Goal: Task Accomplishment & Management: Use online tool/utility

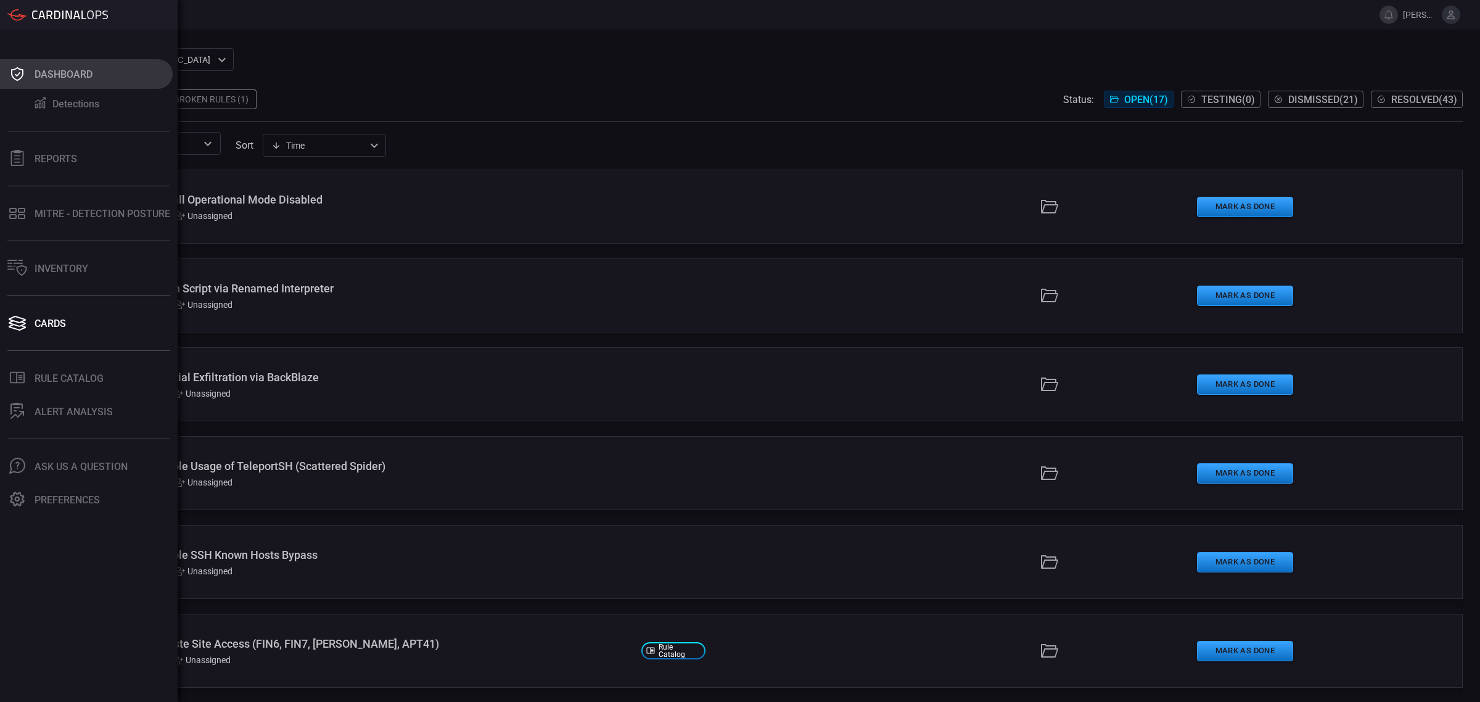
click at [68, 79] on div "Dashboard" at bounding box center [64, 74] width 58 height 12
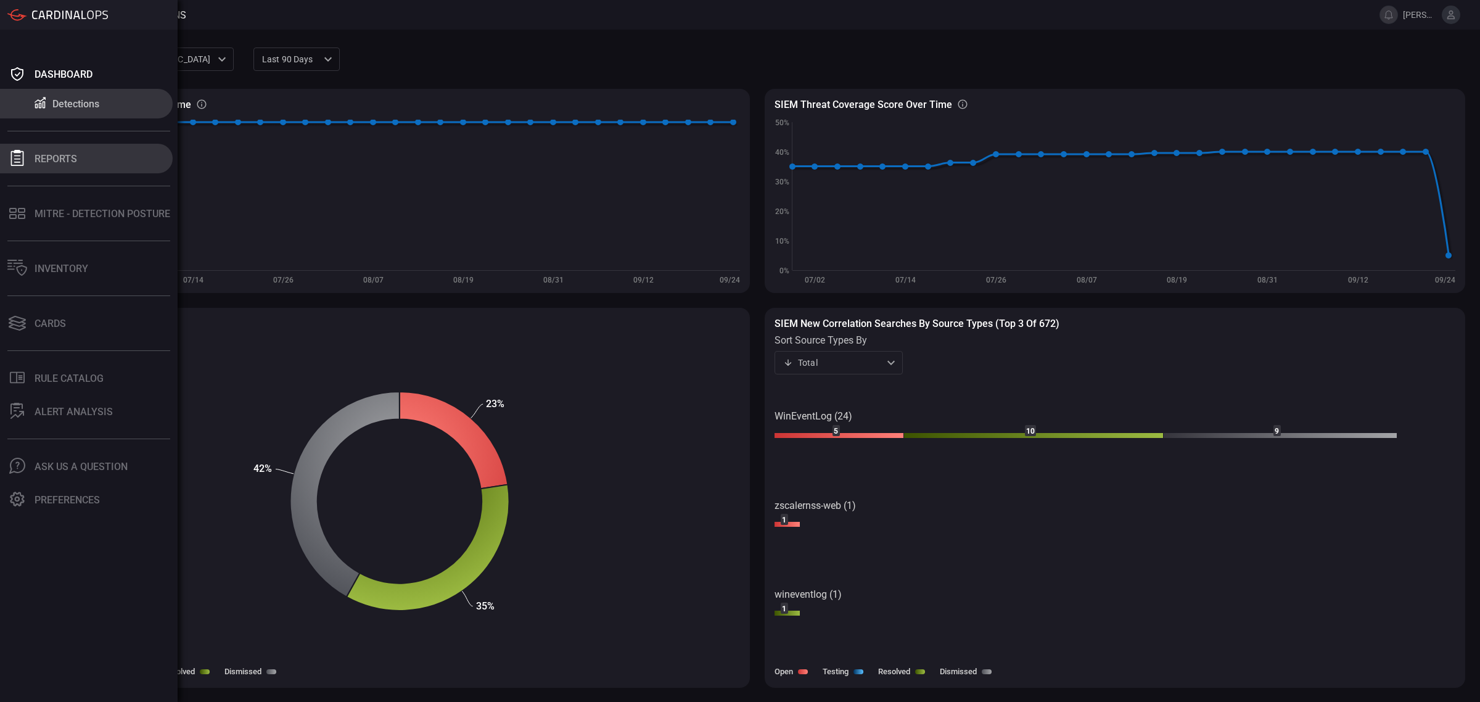
click at [47, 156] on div "Reports" at bounding box center [56, 159] width 43 height 12
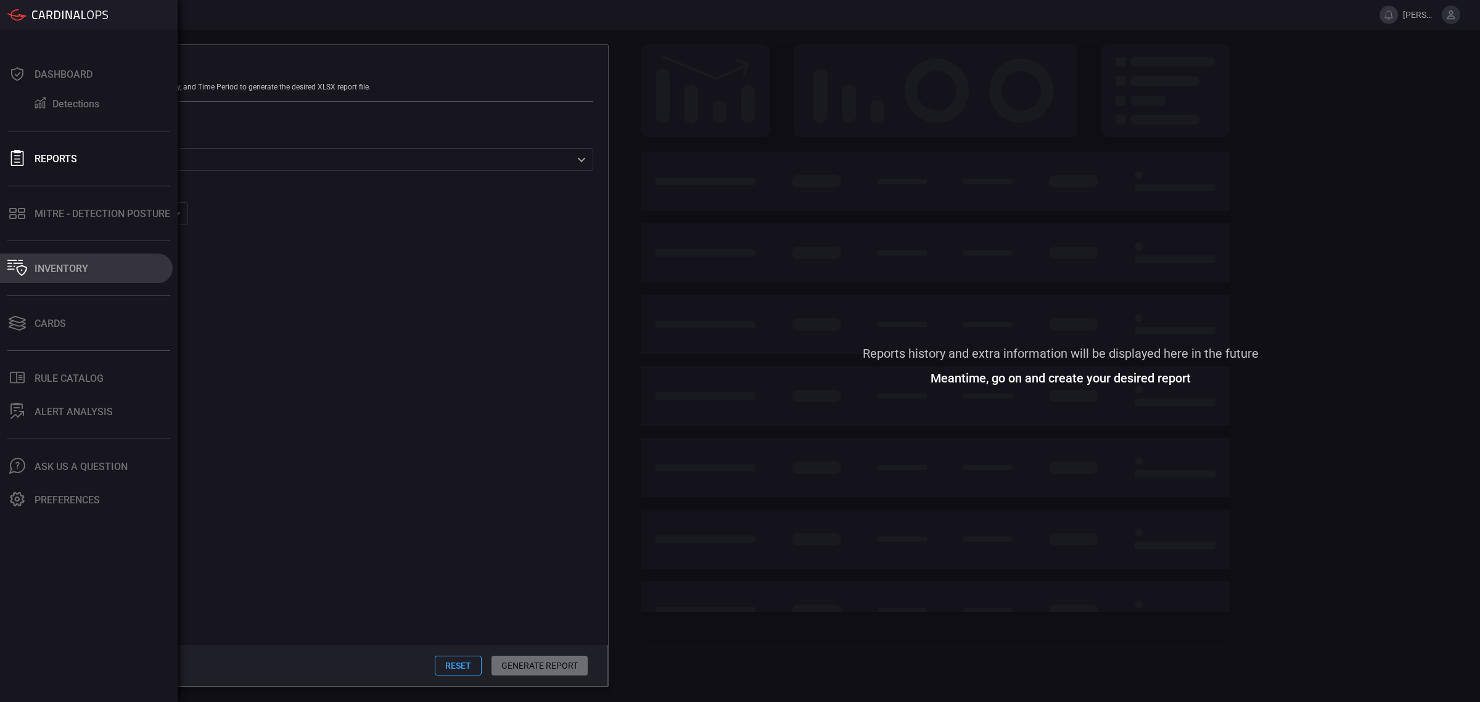
click at [59, 265] on div "Inventory" at bounding box center [62, 269] width 54 height 12
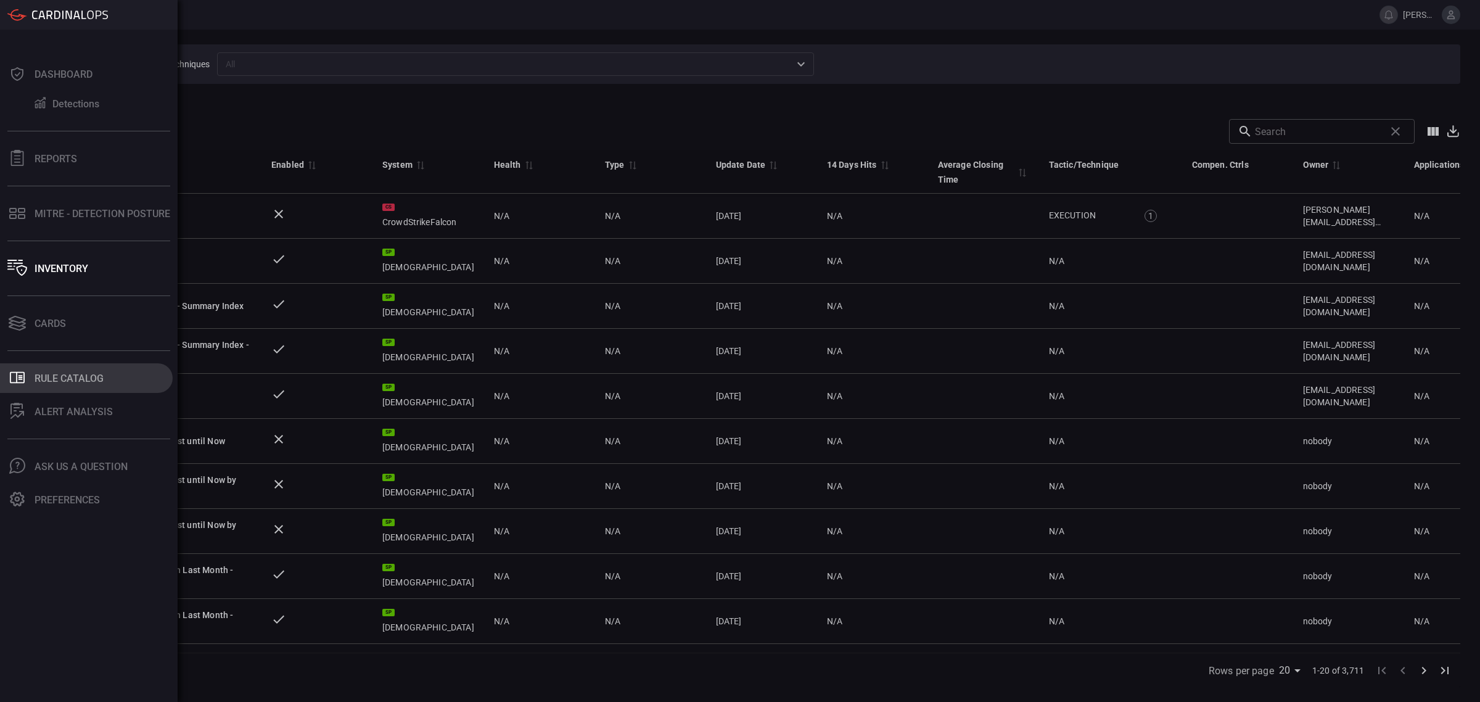
click at [90, 387] on button ".st0_rule_catalog_icon{fill: currentColor;} Rule Catalog" at bounding box center [86, 378] width 173 height 30
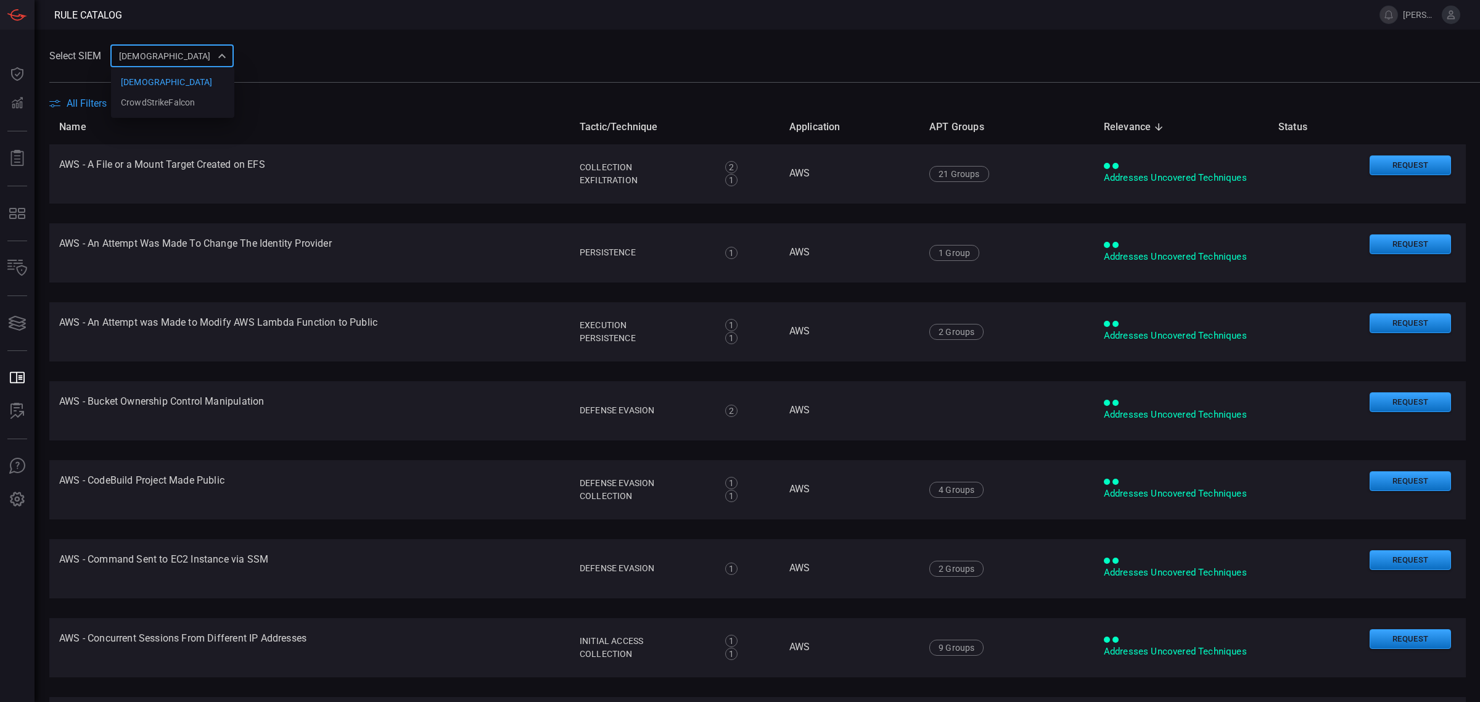
click at [208, 57] on div "cardinalops 8a85017a-fd64-46c8-87bb-16e3004a458b cardinalops CrowdStrikeFalcon ​" at bounding box center [171, 55] width 123 height 23
click at [406, 62] on div at bounding box center [740, 351] width 1480 height 702
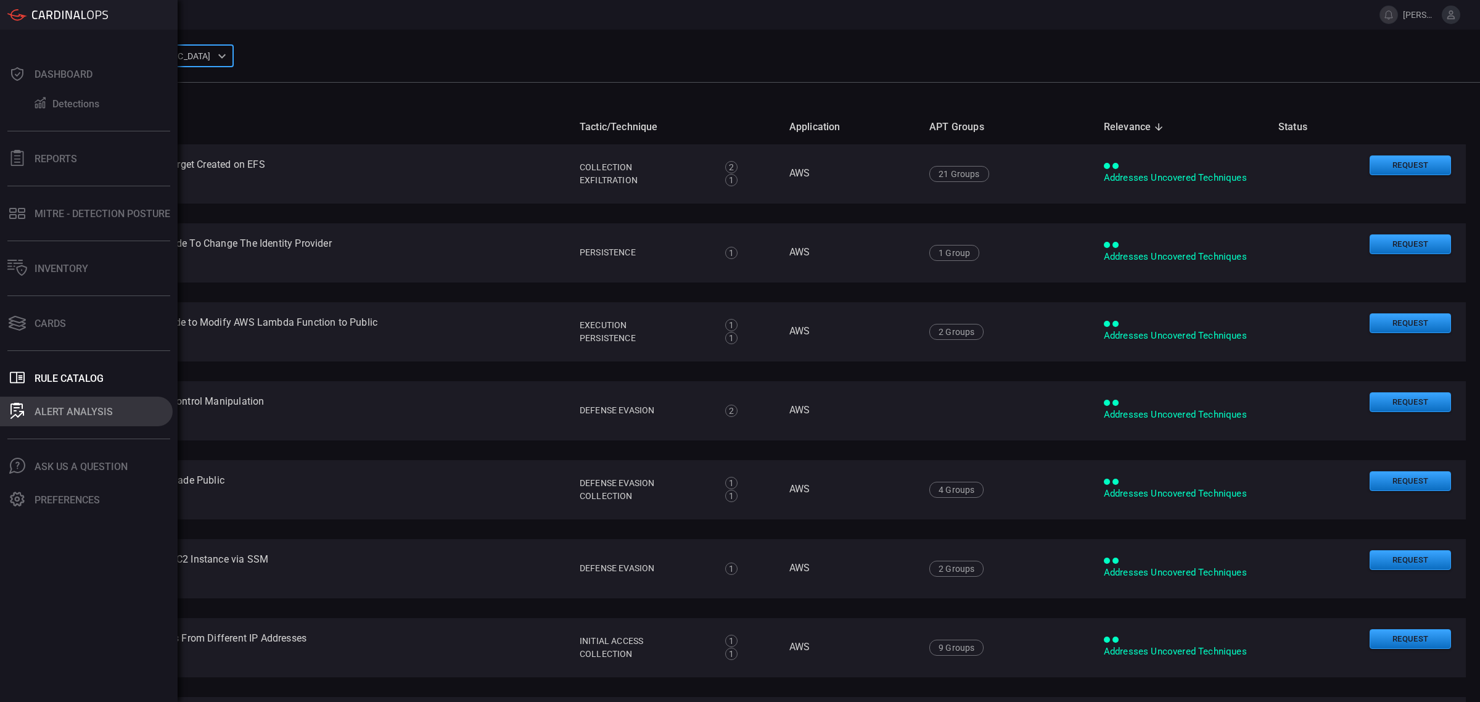
click at [65, 406] on div "ALERT ANALYSIS" at bounding box center [74, 412] width 78 height 12
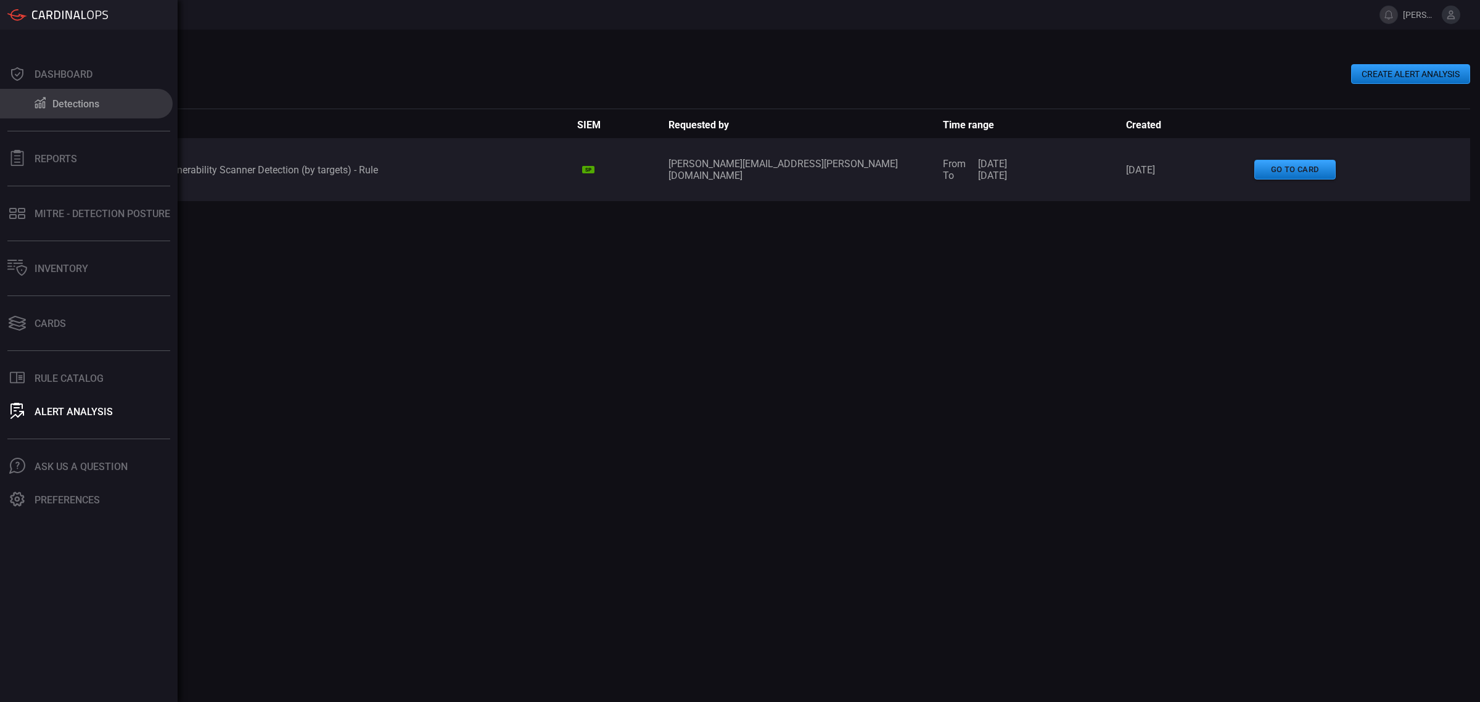
click at [102, 107] on button "Detections" at bounding box center [86, 104] width 173 height 30
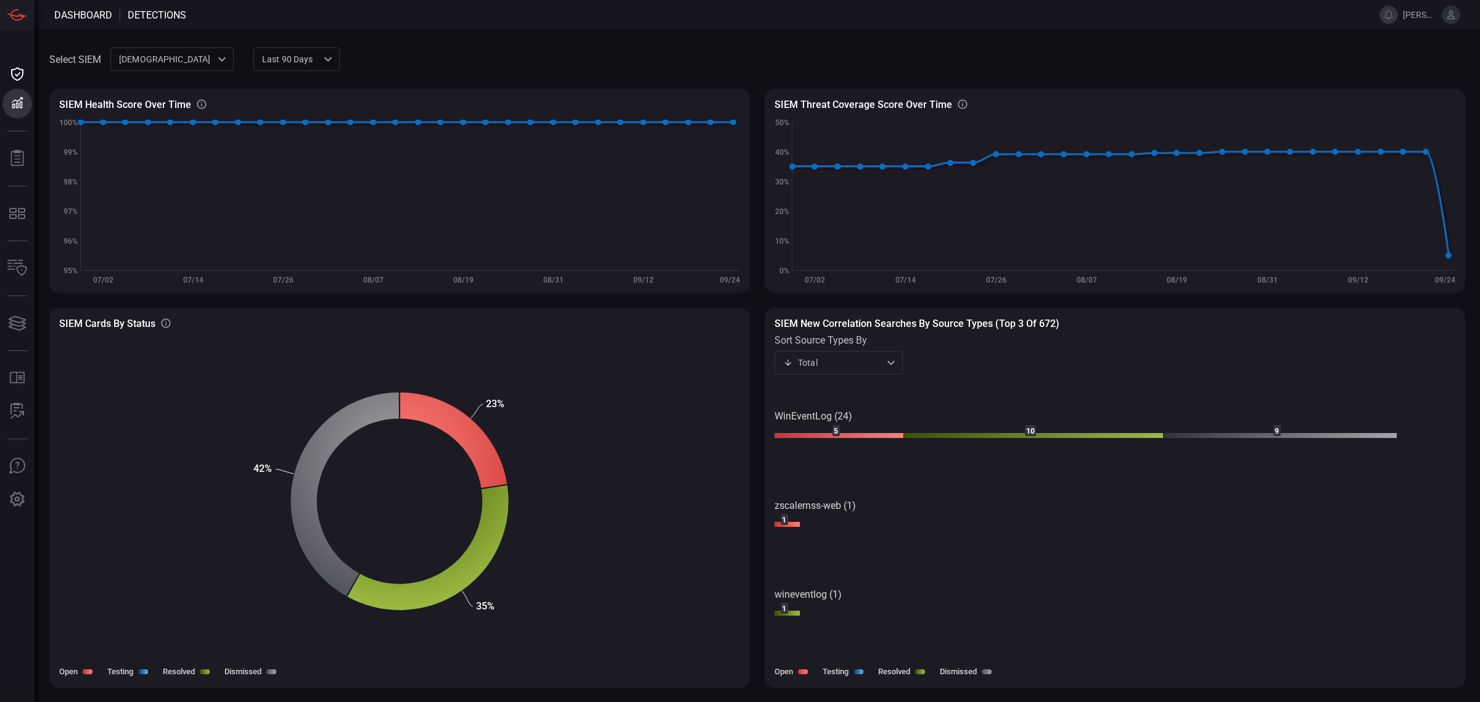
click at [223, 57] on div "cardinalops 8a85017a-fd64-46c8-87bb-16e3004a458b ​" at bounding box center [171, 58] width 123 height 23
click at [721, 42] on div at bounding box center [740, 351] width 1480 height 702
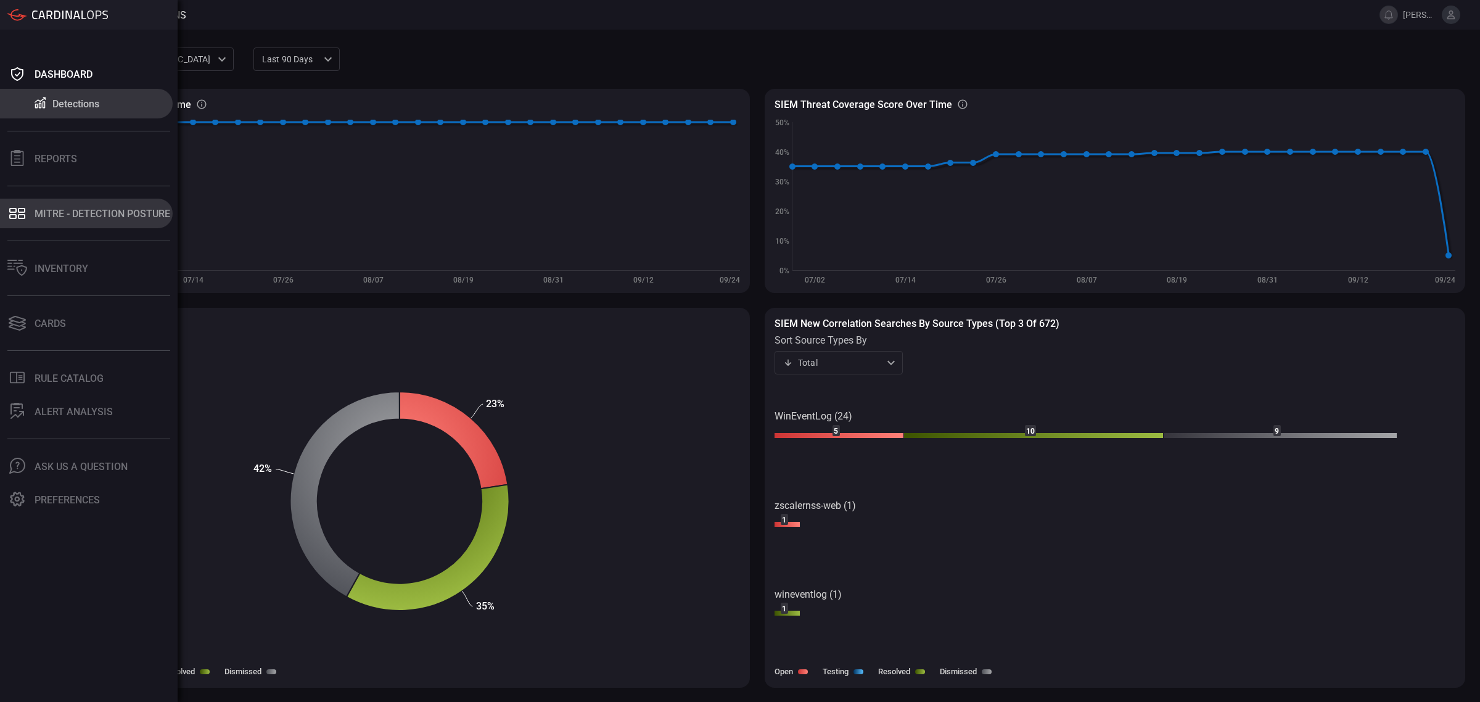
click at [75, 213] on div "MITRE - Detection Posture" at bounding box center [103, 214] width 136 height 12
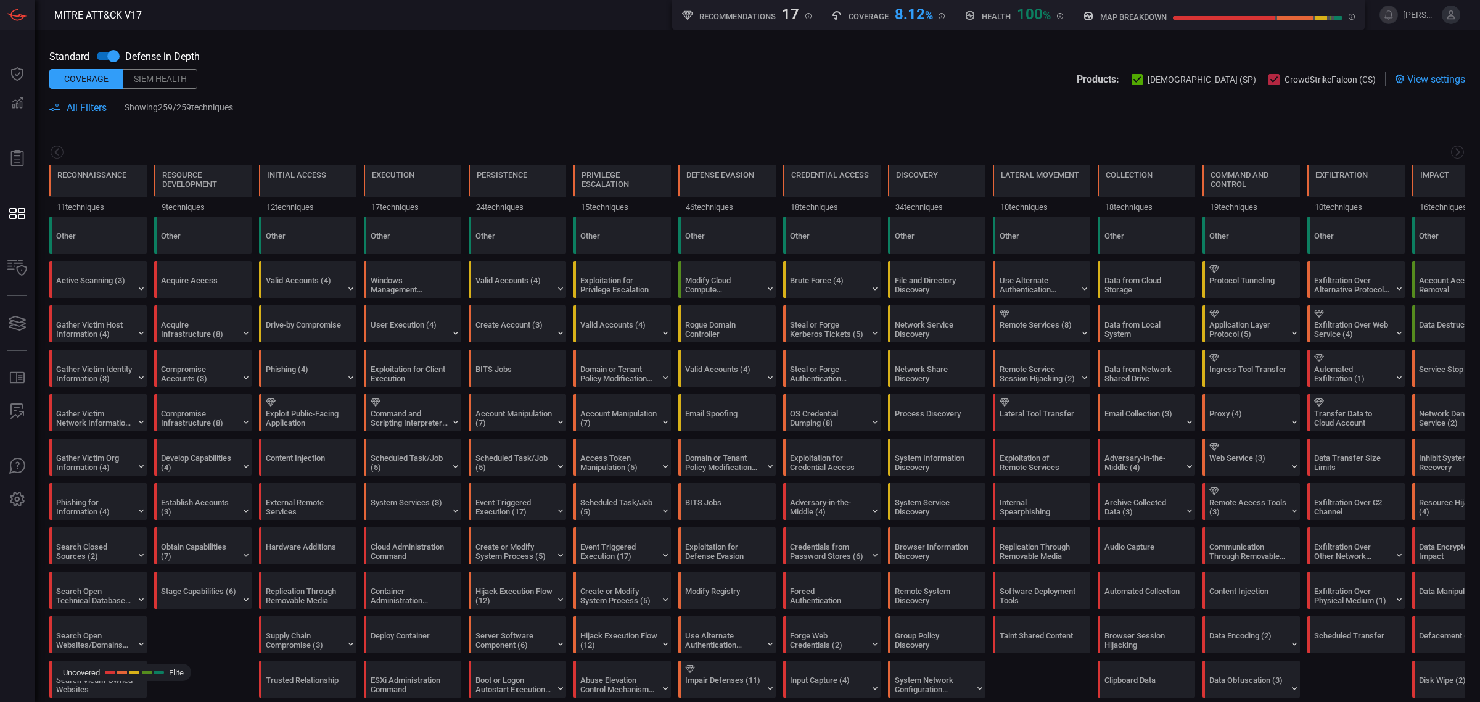
scroll to position [0, 59]
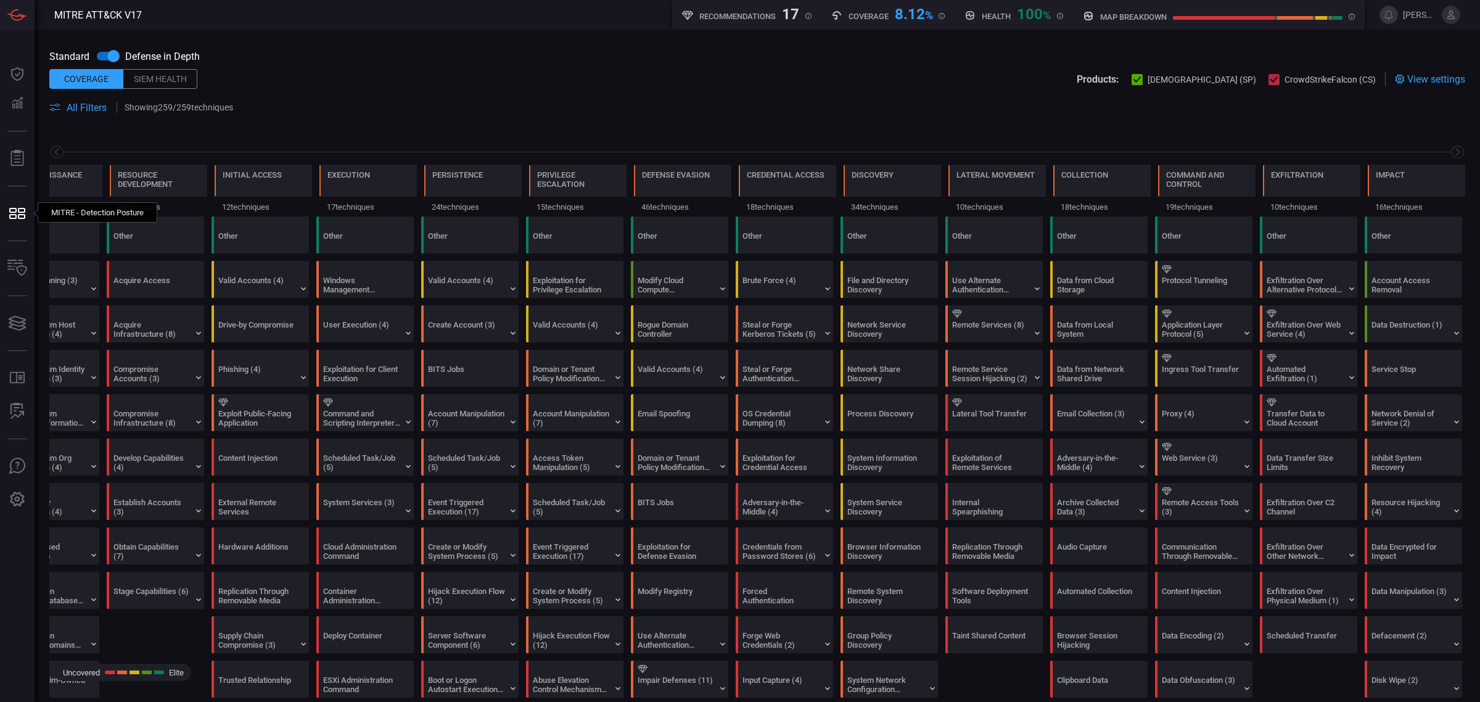
click at [109, 54] on input "checkbox" at bounding box center [113, 55] width 70 height 23
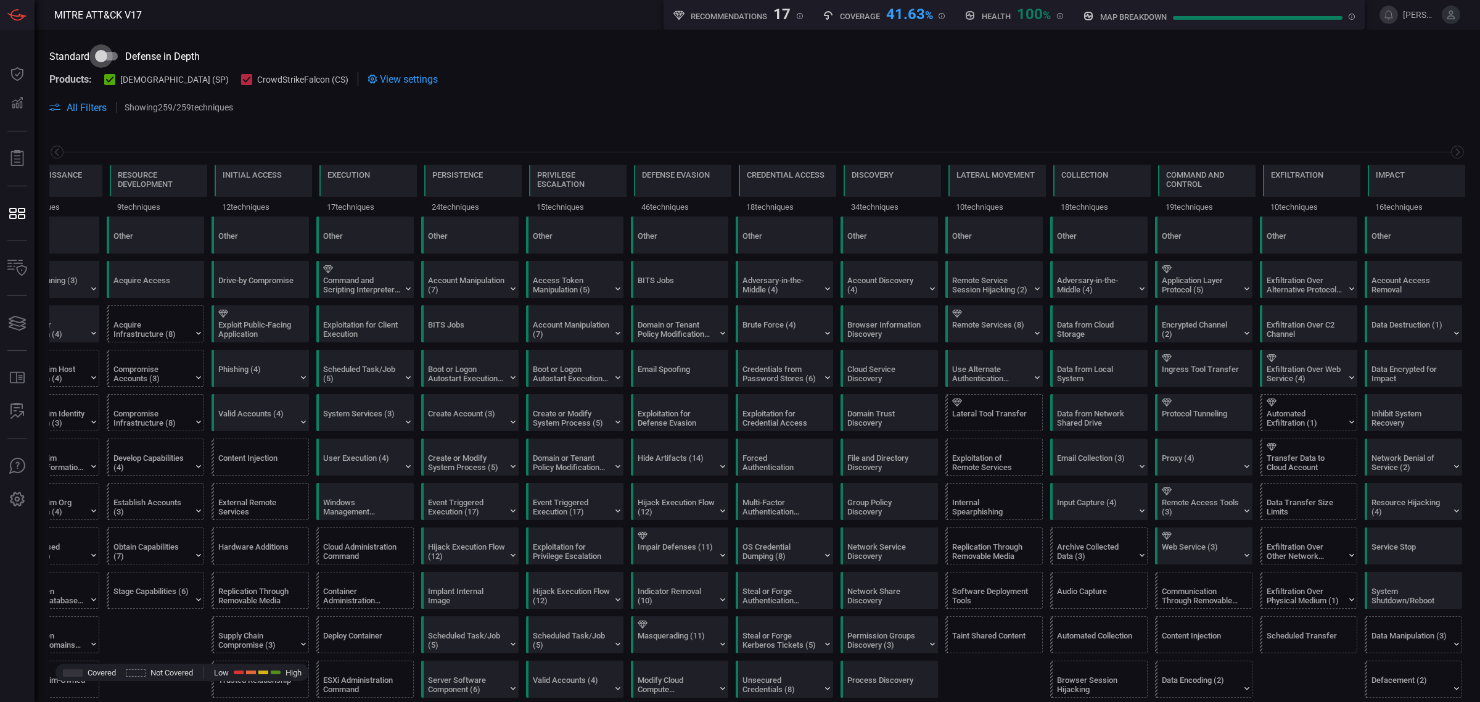
click at [122, 57] on input "checkbox" at bounding box center [101, 55] width 70 height 23
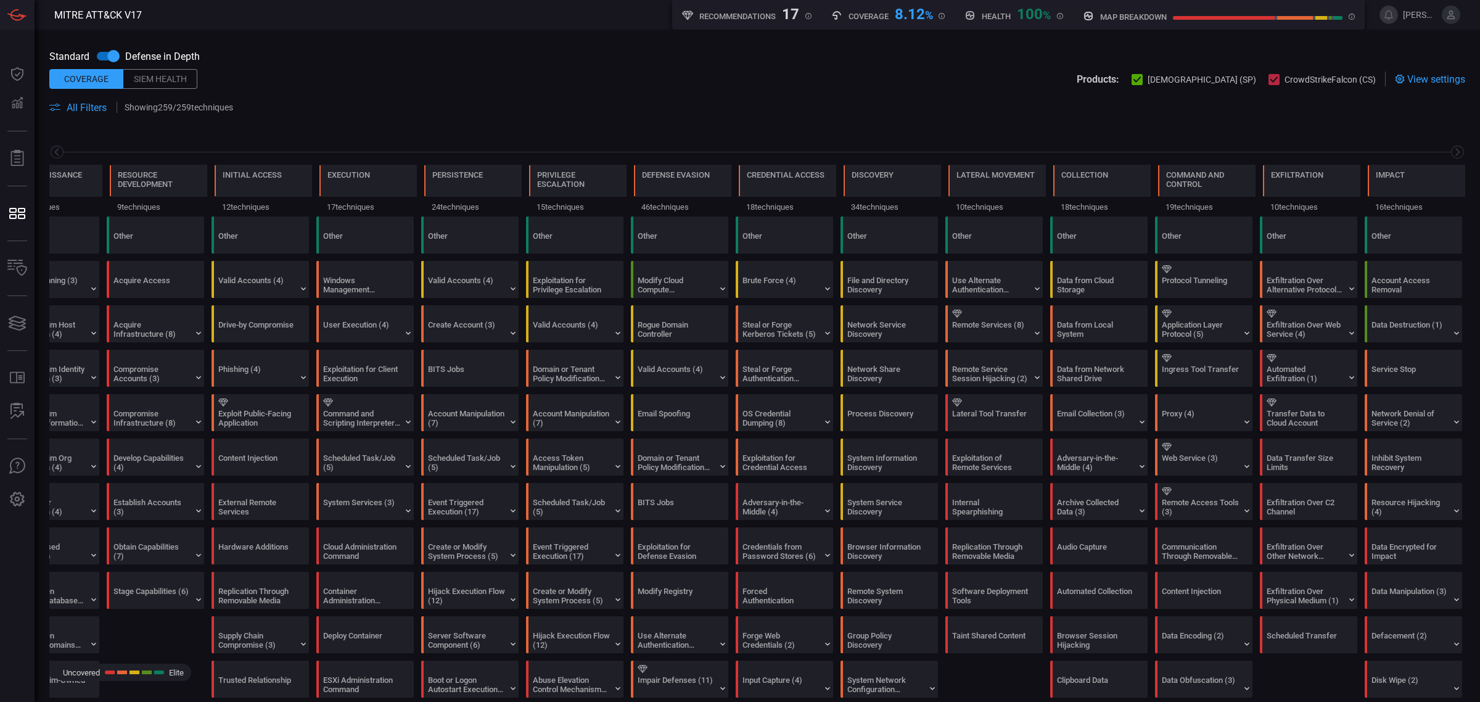
click at [115, 54] on input "checkbox" at bounding box center [113, 55] width 70 height 23
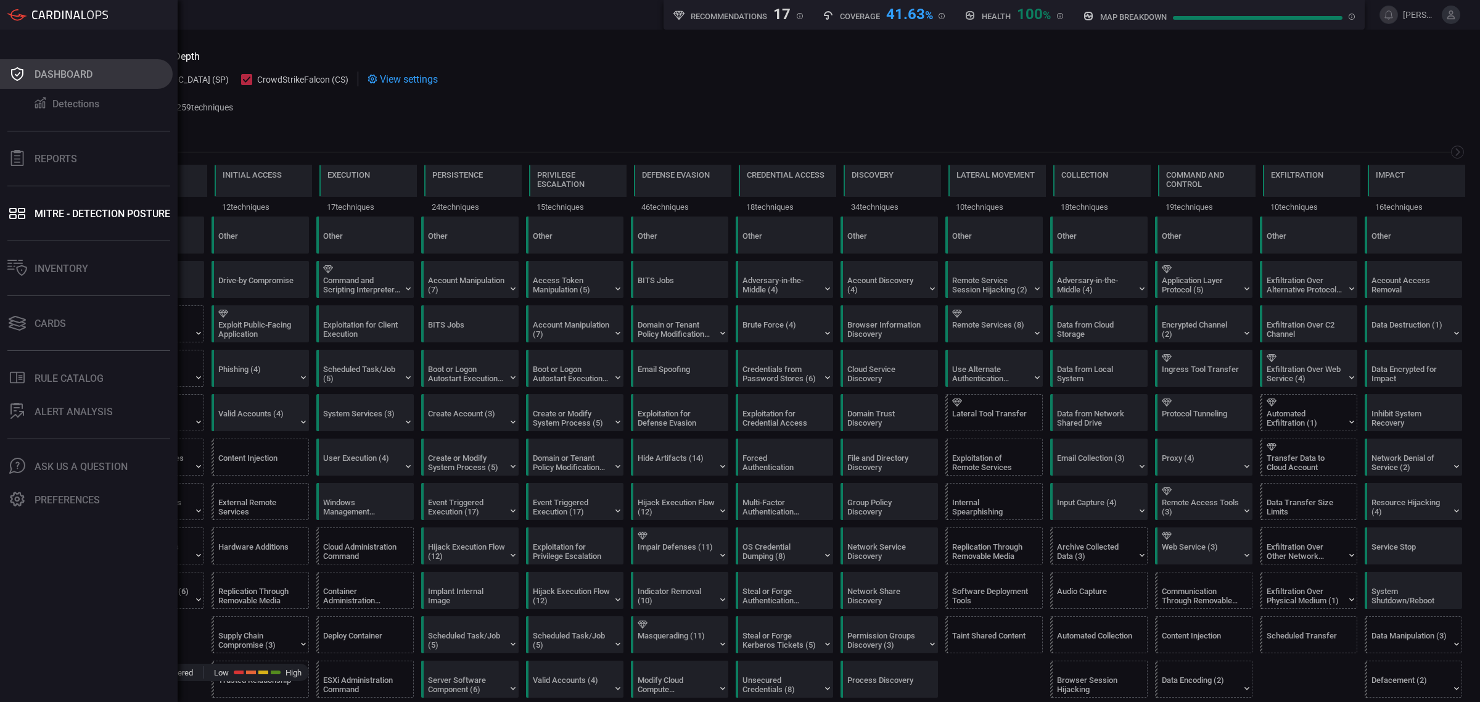
click at [65, 71] on div "Dashboard" at bounding box center [64, 74] width 58 height 12
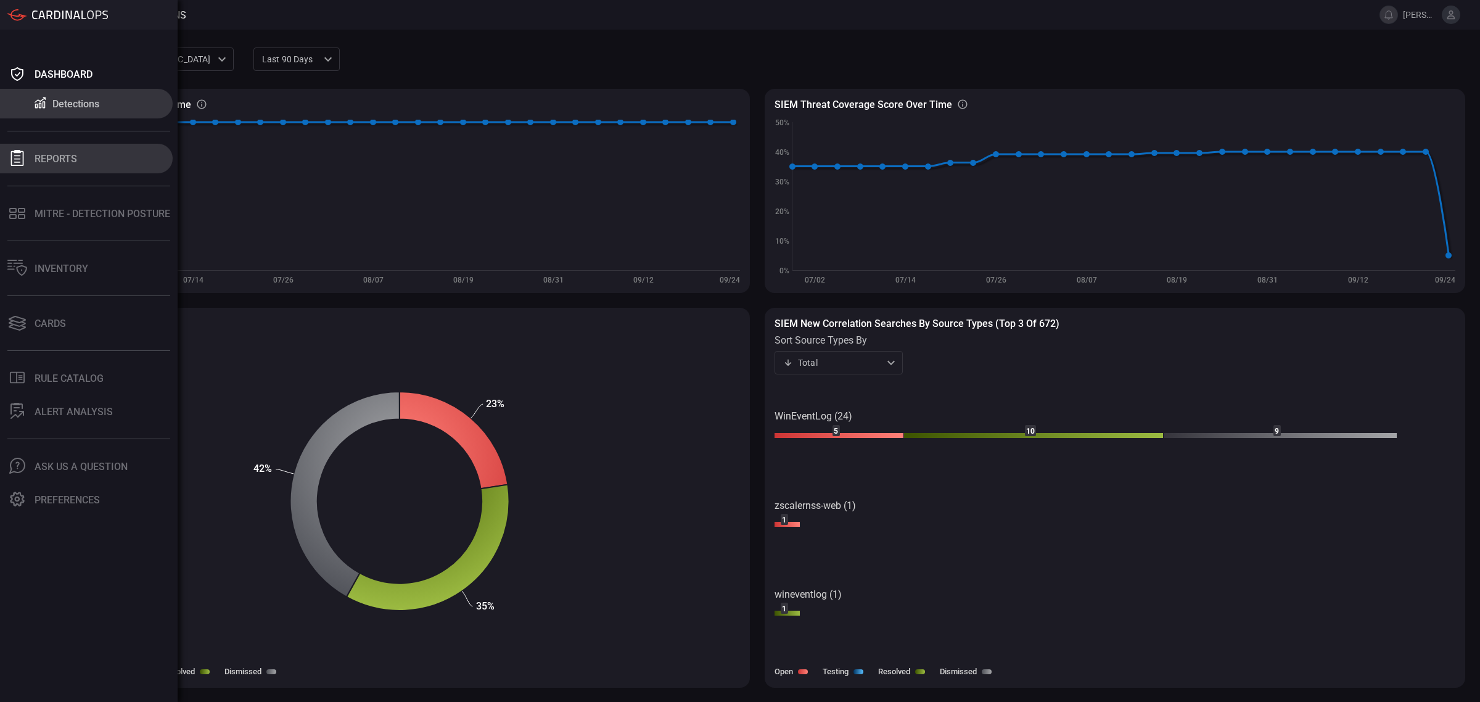
click at [60, 153] on div "Reports" at bounding box center [56, 159] width 43 height 12
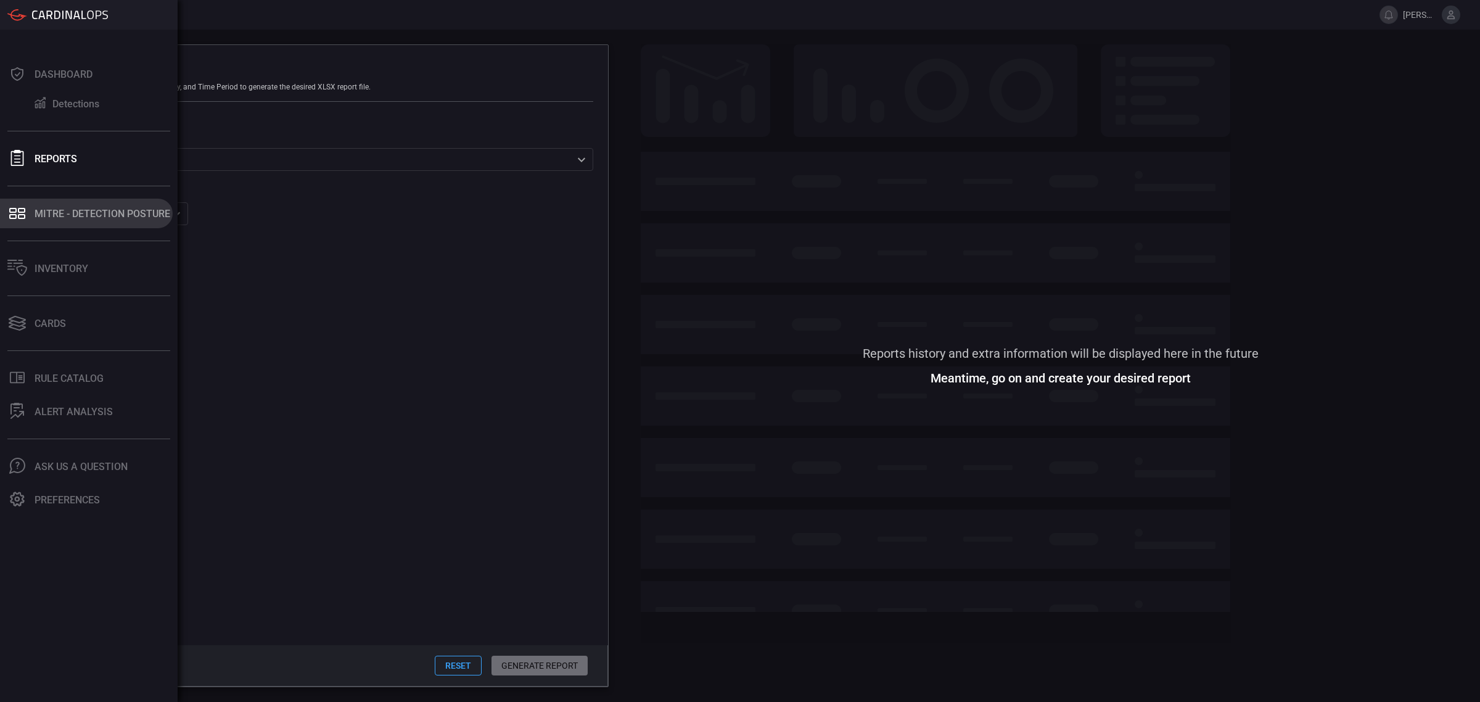
click at [51, 218] on div "MITRE - Detection Posture" at bounding box center [103, 214] width 136 height 12
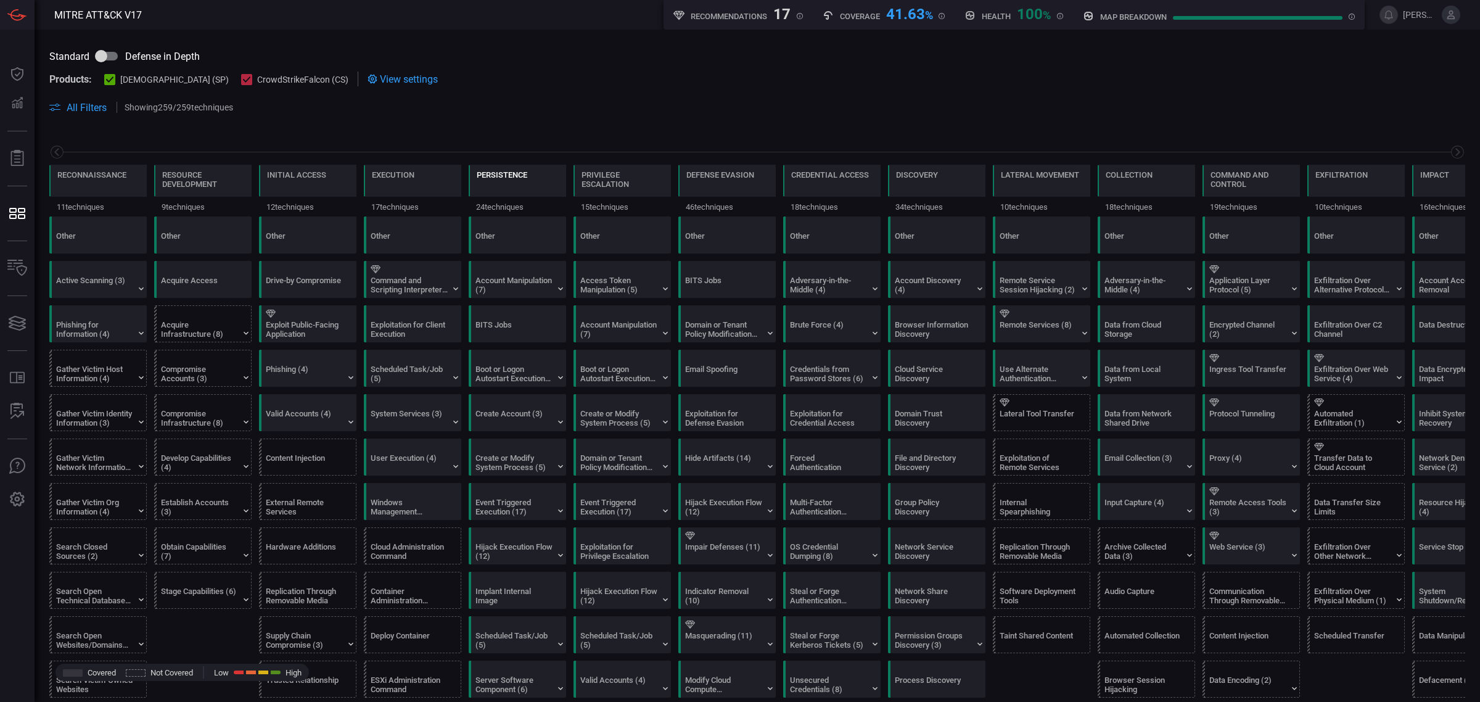
scroll to position [0, 59]
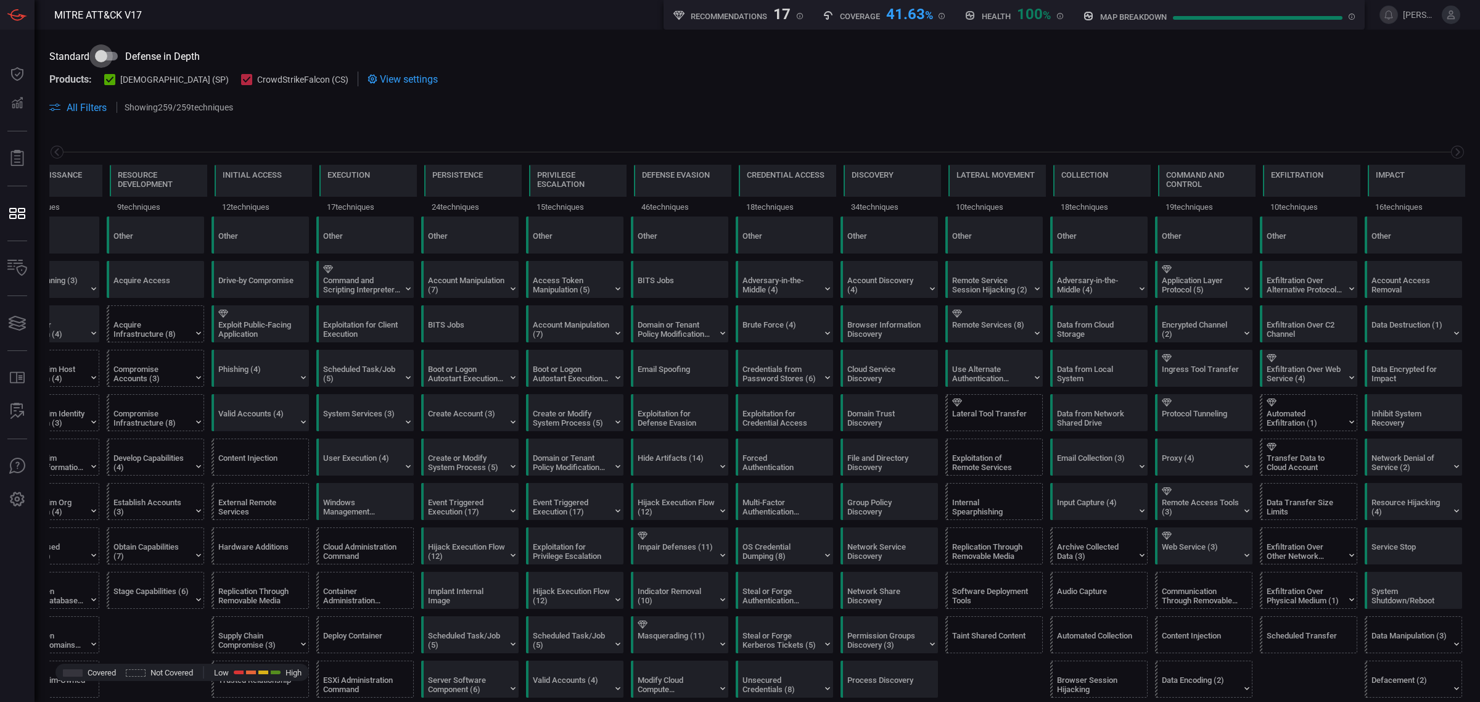
click at [116, 50] on input "checkbox" at bounding box center [101, 55] width 70 height 23
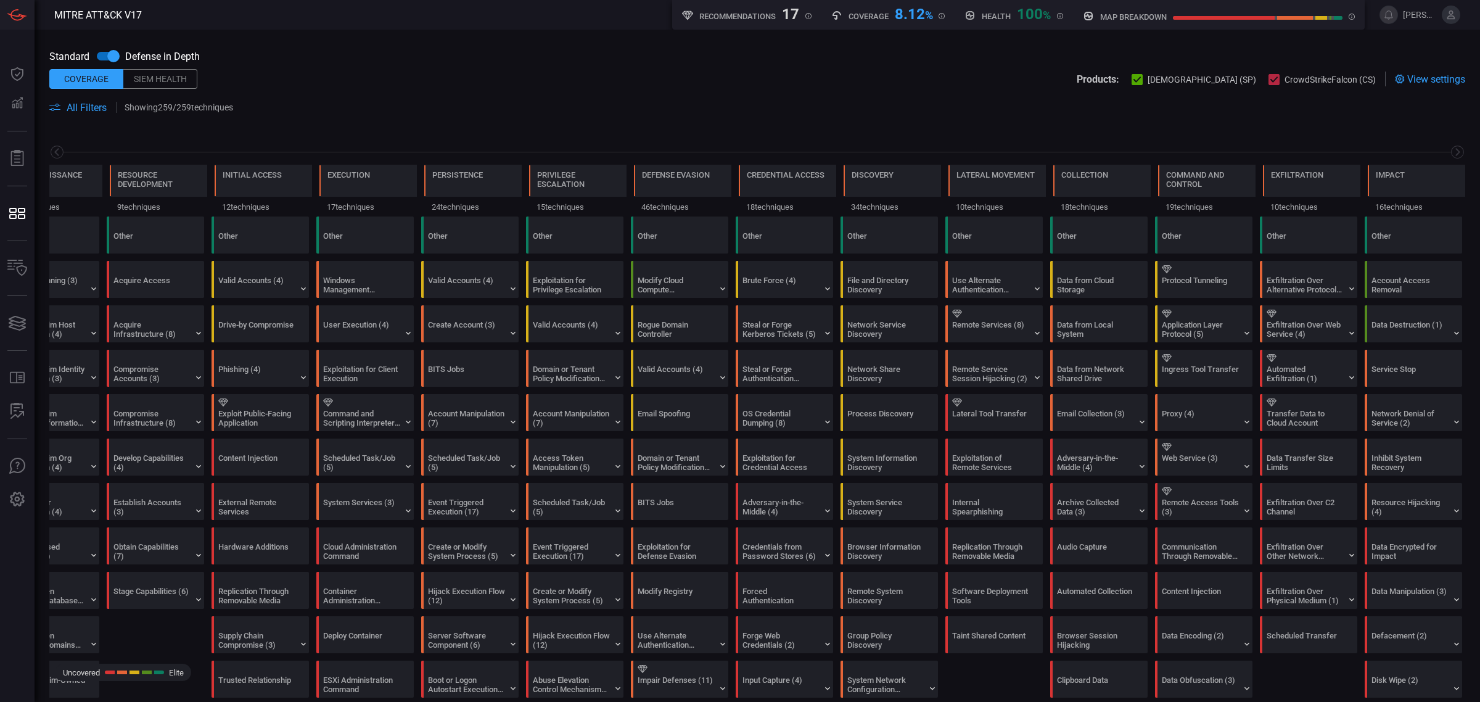
click at [1426, 78] on span "View settings" at bounding box center [1436, 79] width 58 height 12
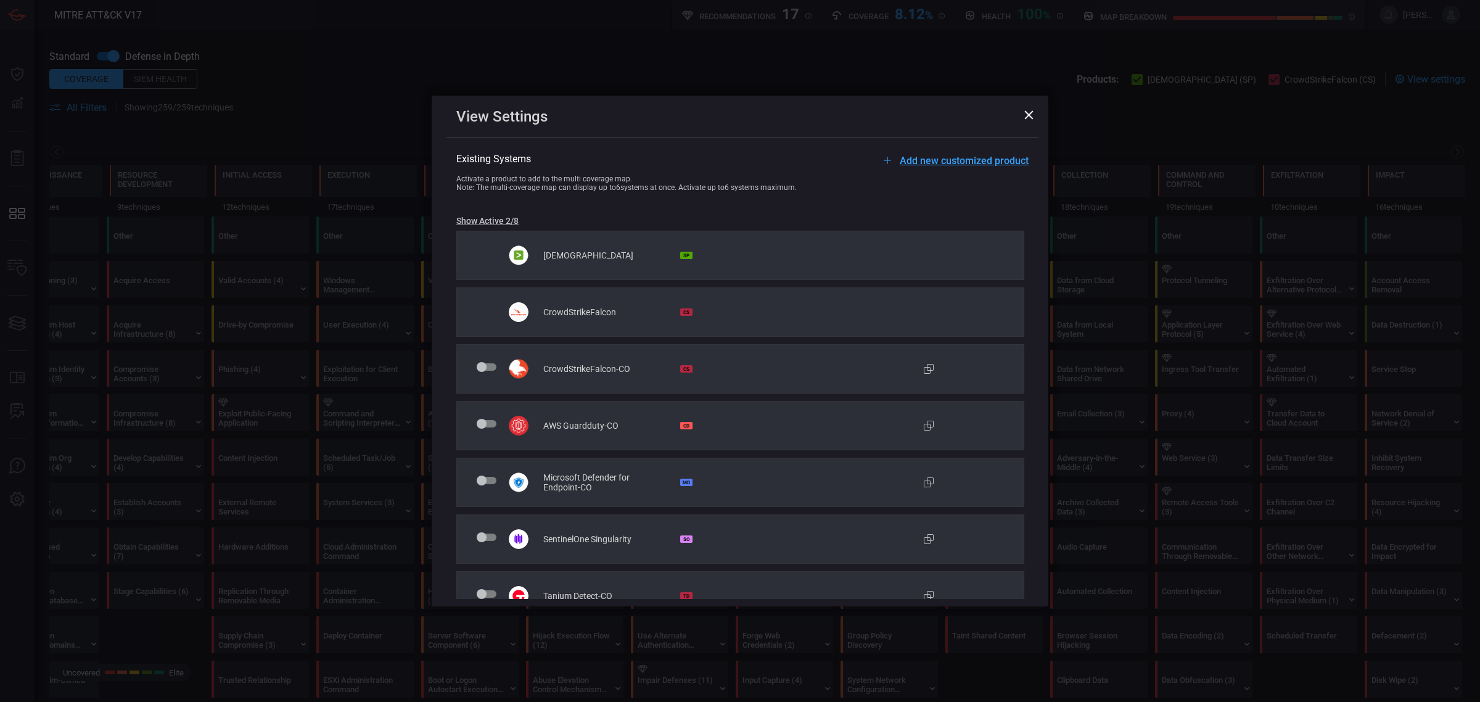
scroll to position [77, 0]
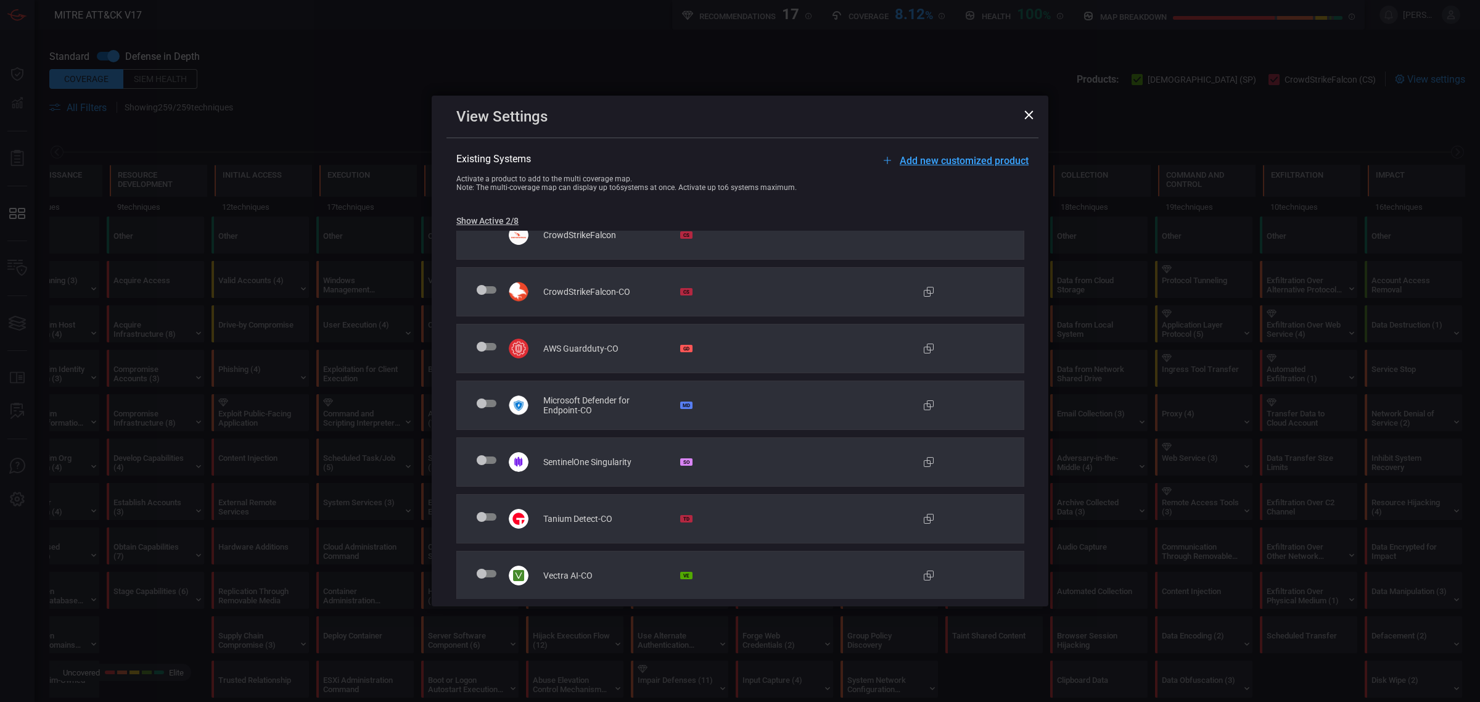
click at [492, 220] on button "Show Active 2/8" at bounding box center [487, 221] width 62 height 10
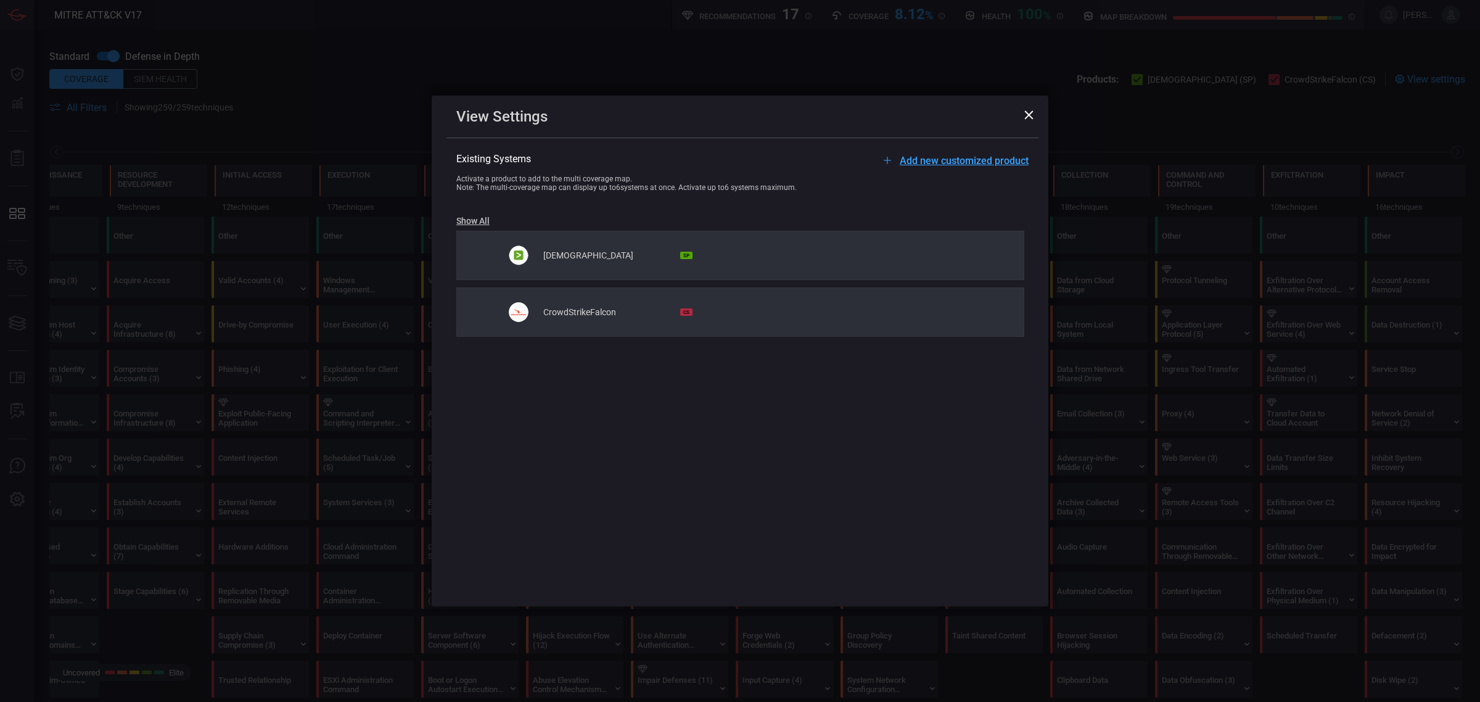
scroll to position [0, 0]
click at [466, 220] on button "Show All" at bounding box center [472, 221] width 33 height 10
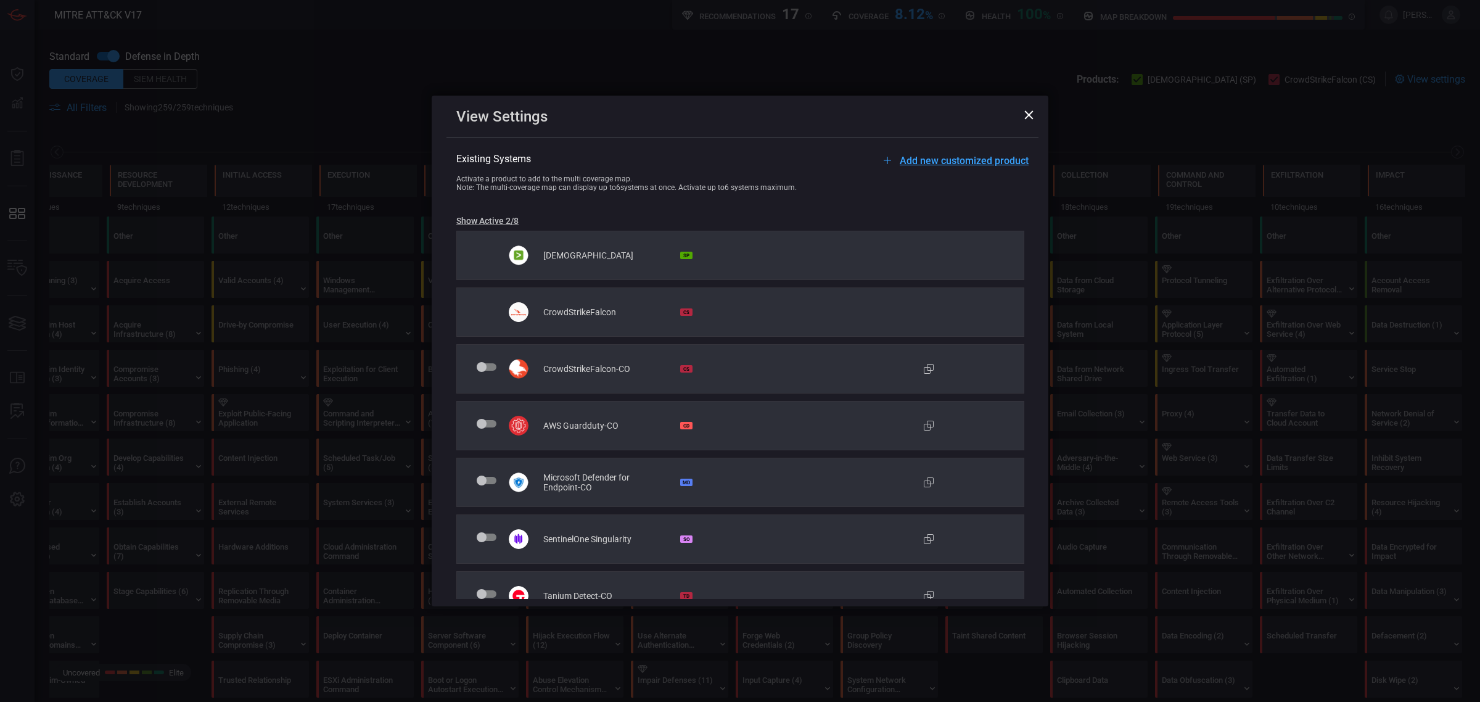
click at [914, 159] on span "Add new customized product" at bounding box center [964, 161] width 129 height 12
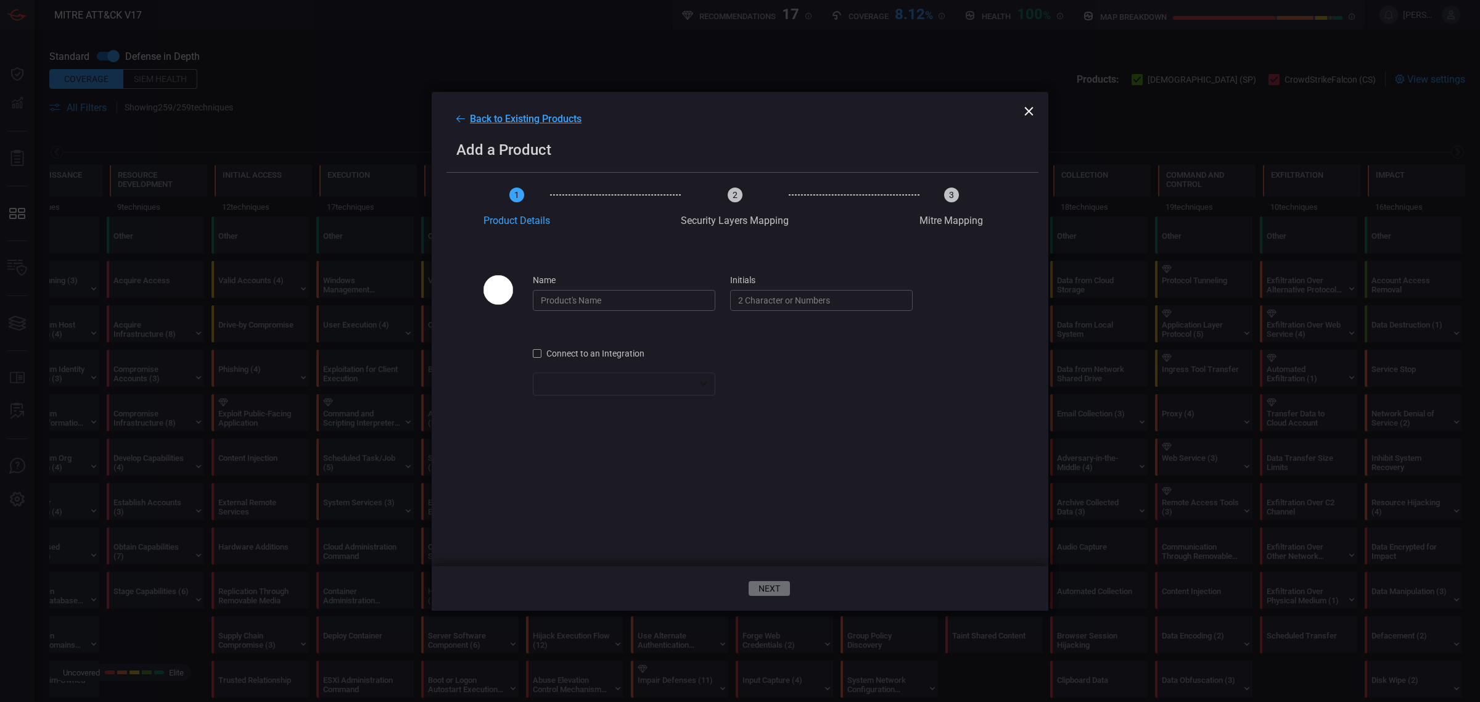
click at [617, 306] on input "name" at bounding box center [624, 300] width 183 height 21
click at [552, 358] on span "Connect to an Integration" at bounding box center [595, 353] width 98 height 10
click at [704, 392] on div "​ ​" at bounding box center [624, 383] width 183 height 23
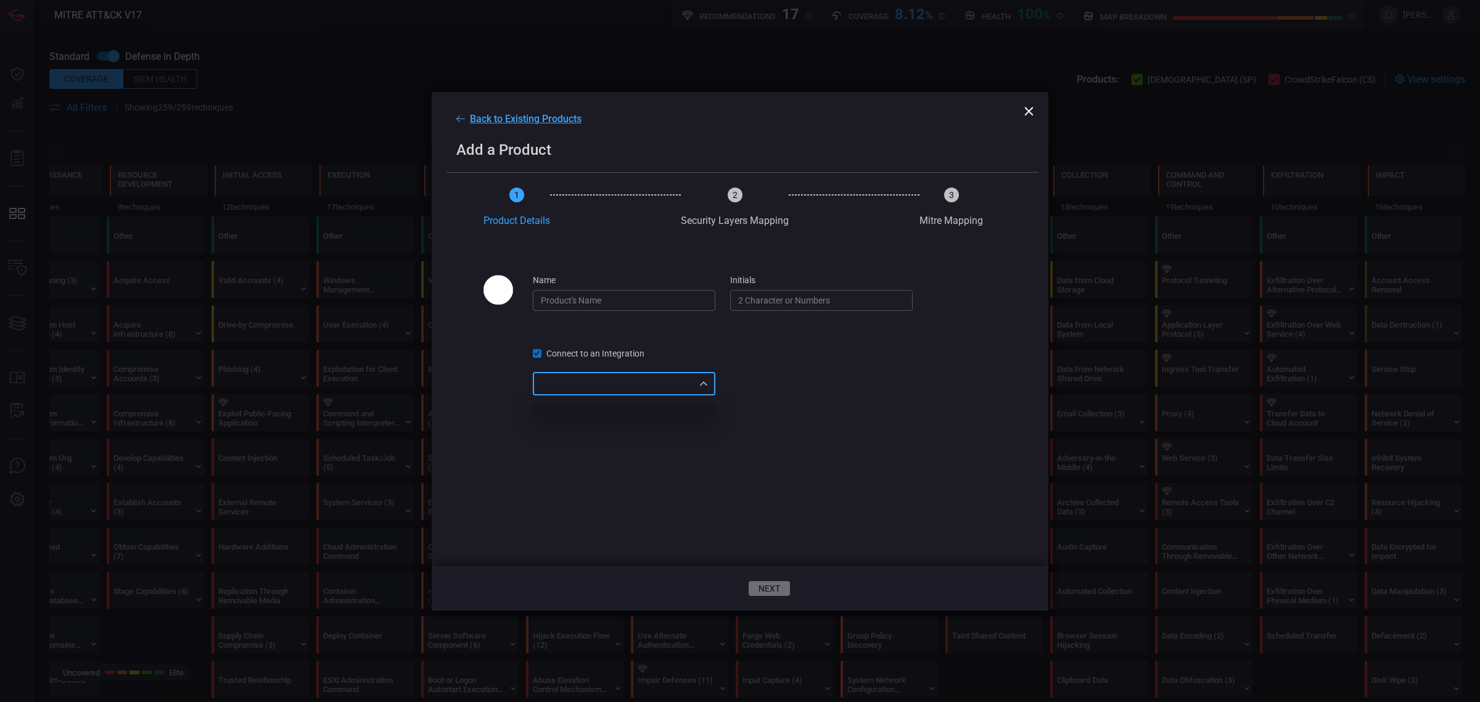
click at [701, 395] on div at bounding box center [740, 351] width 1480 height 702
click at [596, 306] on input "name" at bounding box center [624, 300] width 183 height 21
type input "Sentinel"
click at [805, 306] on input "initials" at bounding box center [821, 300] width 183 height 21
click at [703, 395] on div "​ ​" at bounding box center [624, 383] width 183 height 23
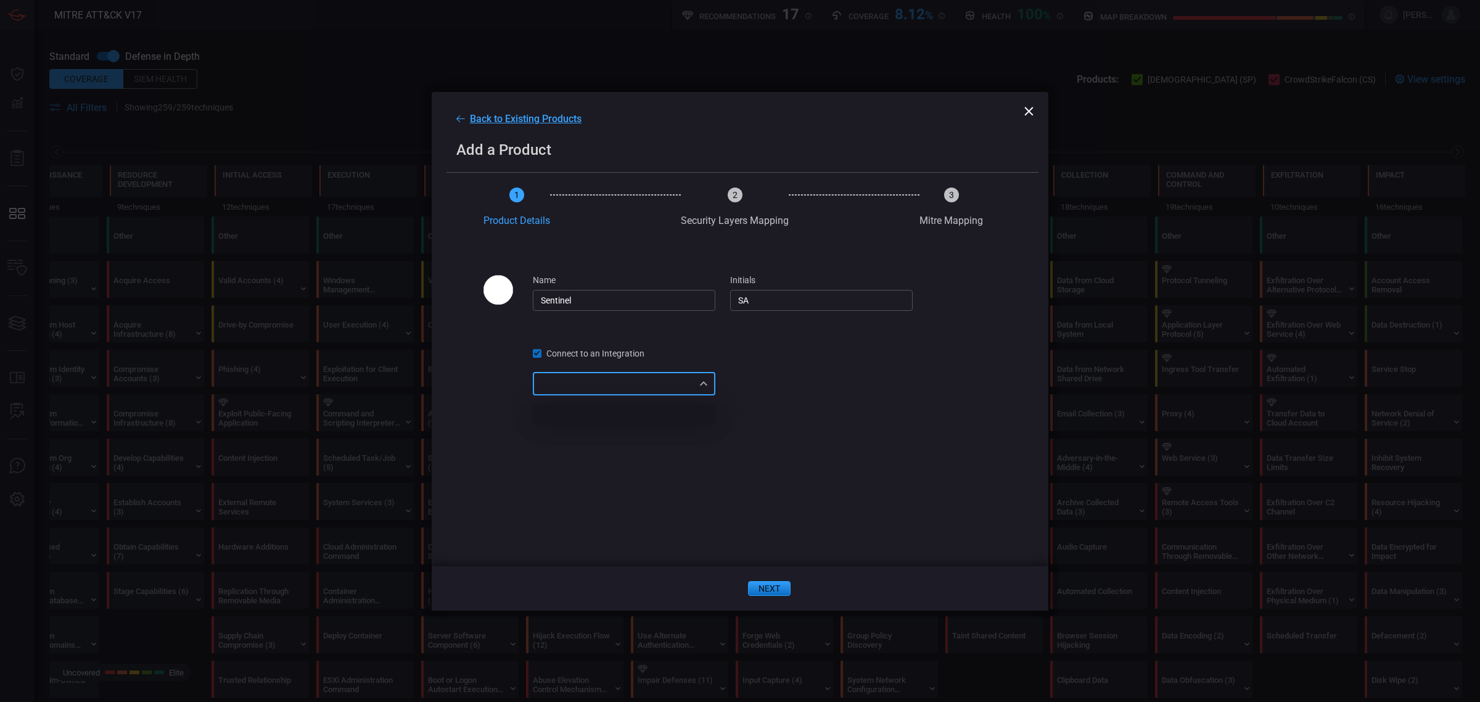
click at [703, 398] on div at bounding box center [740, 351] width 1480 height 702
drag, startPoint x: 697, startPoint y: 393, endPoint x: 641, endPoint y: 385, distance: 56.7
click at [691, 392] on div "​ ​" at bounding box center [624, 383] width 183 height 23
click at [636, 384] on div at bounding box center [740, 351] width 1480 height 702
click at [609, 358] on span "Connect to an Integration" at bounding box center [595, 353] width 98 height 10
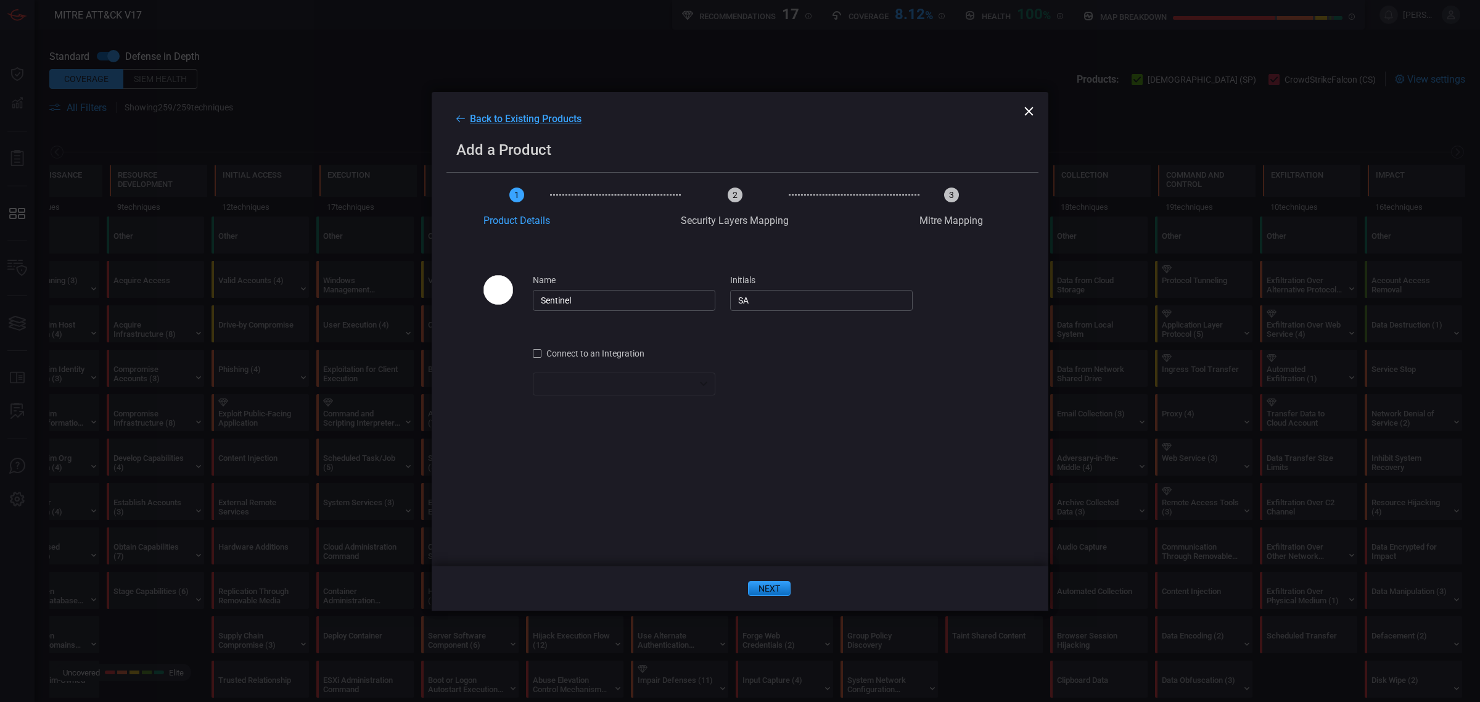
click at [609, 358] on span "Connect to an Integration" at bounding box center [595, 353] width 98 height 10
click at [599, 386] on div "​" at bounding box center [624, 383] width 183 height 23
click at [599, 392] on div "​" at bounding box center [624, 383] width 183 height 23
click at [588, 358] on span "Connect to an Integration" at bounding box center [595, 353] width 98 height 10
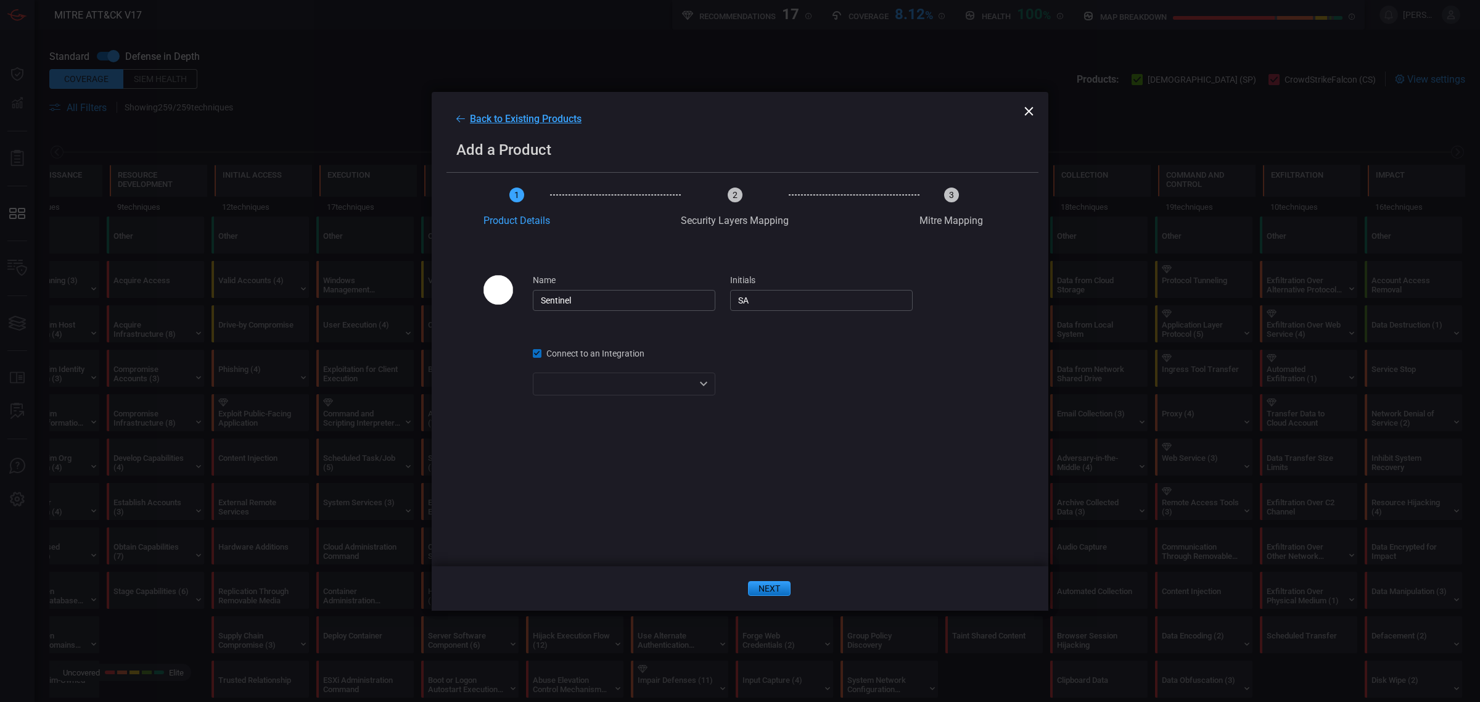
drag, startPoint x: 771, startPoint y: 306, endPoint x: 726, endPoint y: 298, distance: 45.7
click at [726, 298] on div "name Sentinel initials SA" at bounding box center [732, 293] width 499 height 36
type input "AS"
click at [786, 586] on button "next" at bounding box center [769, 588] width 43 height 15
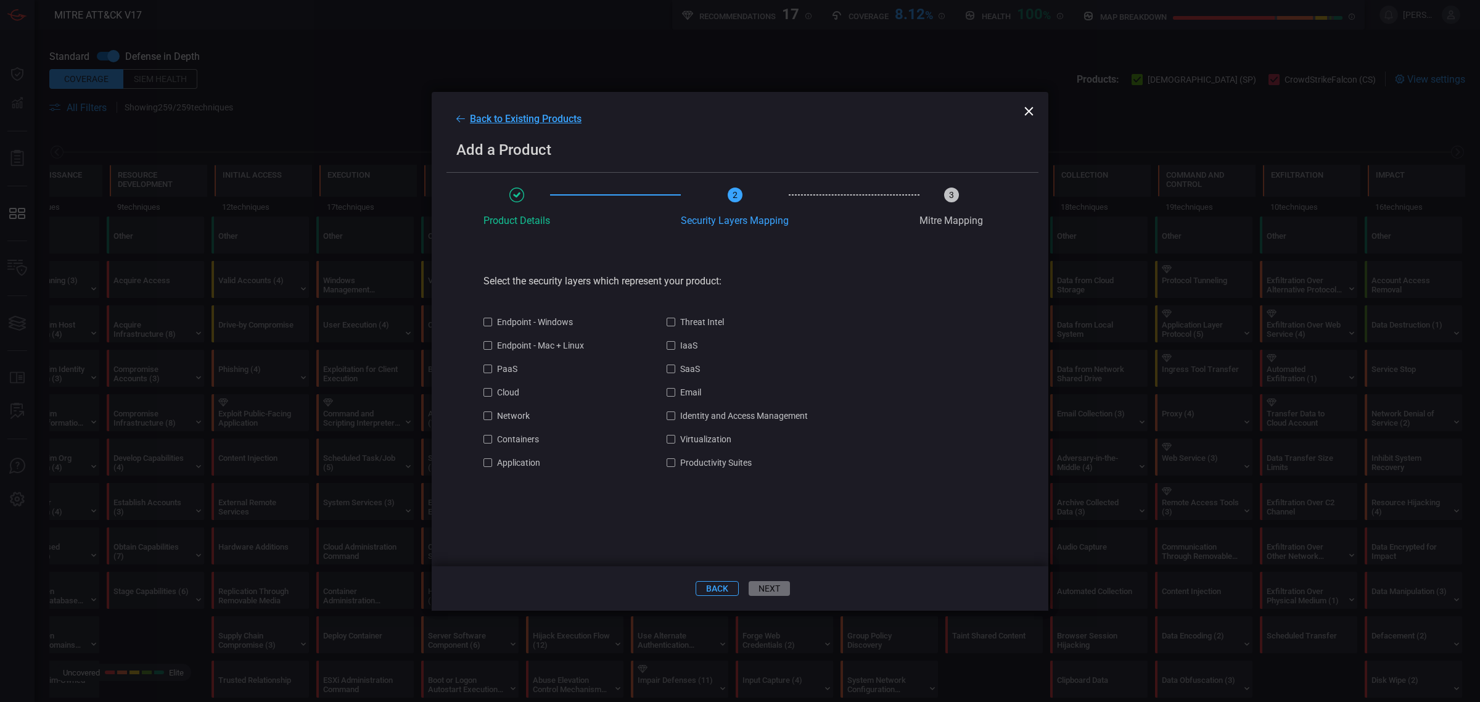
click at [501, 115] on span "Back to Existing Products" at bounding box center [526, 119] width 112 height 12
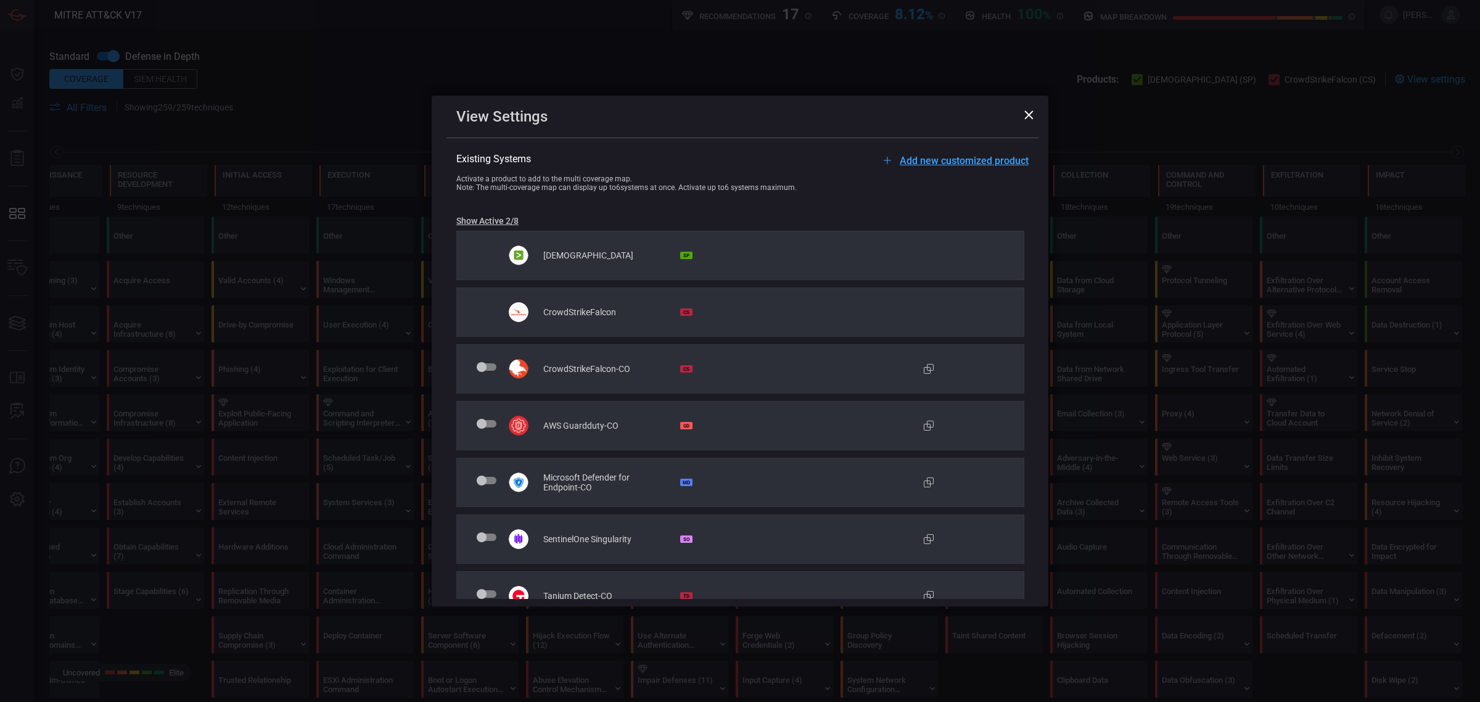
click at [639, 498] on div "Microsoft Defender for Endpoint-CO MD" at bounding box center [740, 482] width 568 height 49
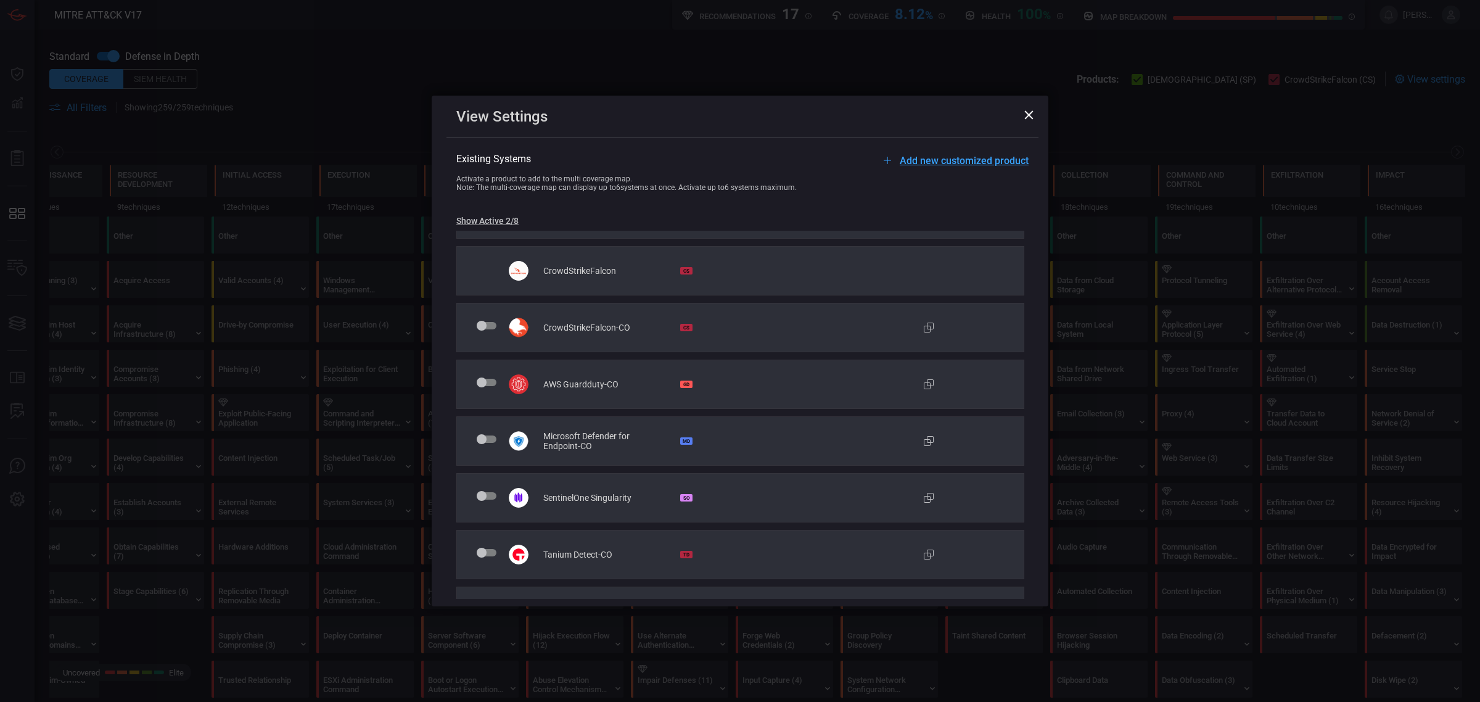
scroll to position [78, 0]
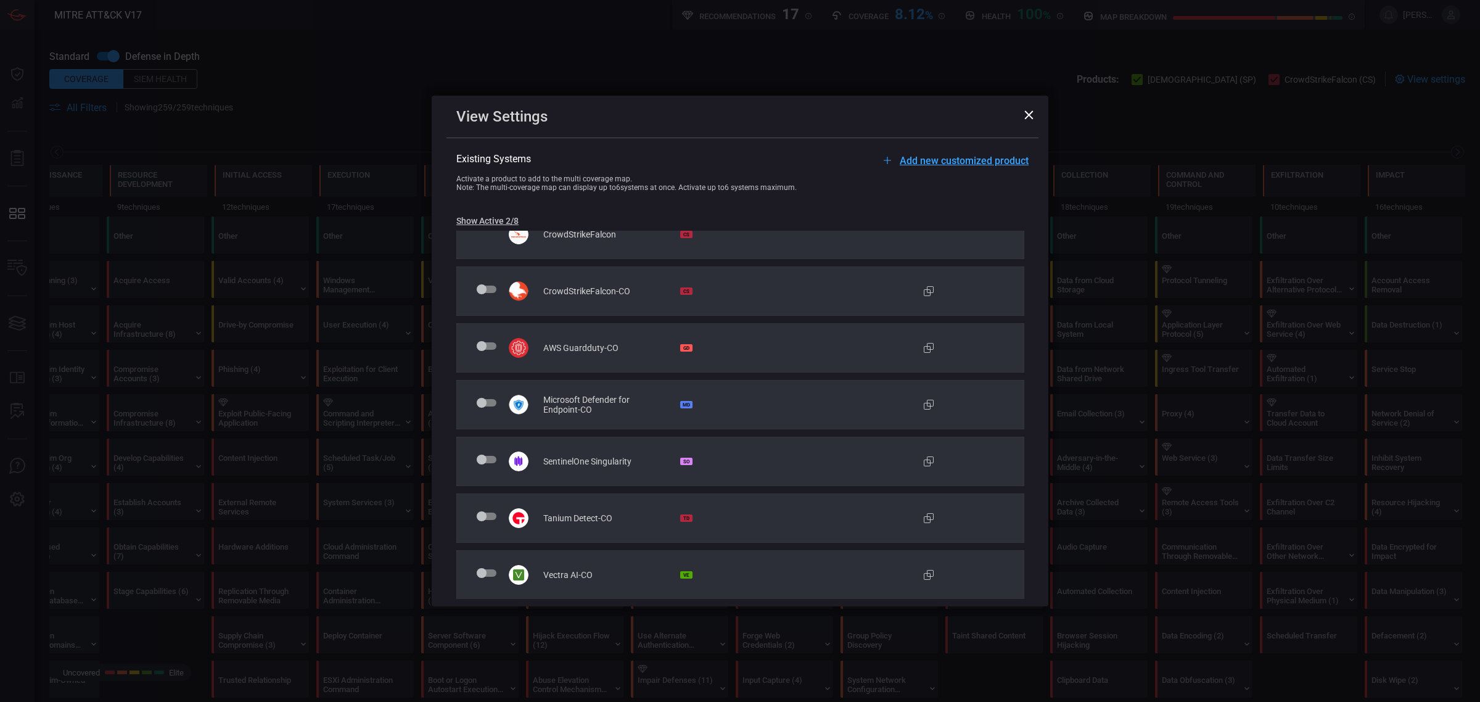
click at [491, 401] on span at bounding box center [487, 402] width 20 height 7
click at [479, 408] on input "checkbox" at bounding box center [479, 408] width 0 height 0
click at [484, 404] on span at bounding box center [487, 402] width 20 height 7
click at [479, 408] on input "checkbox" at bounding box center [479, 408] width 0 height 0
click at [785, 399] on div "Microsoft Defender for Endpoint-CO MD Microsoft Defender for Endpoint-CO" at bounding box center [740, 404] width 568 height 49
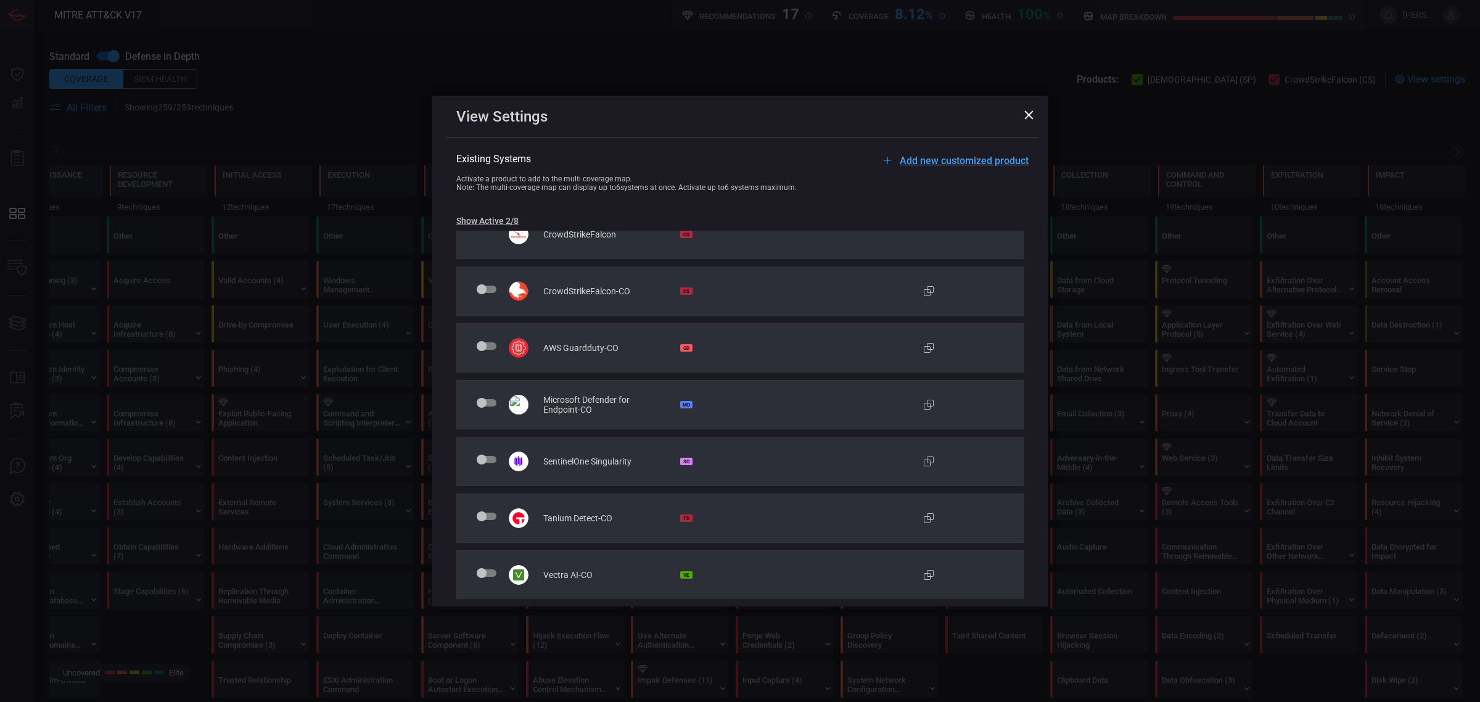
click at [925, 405] on icon at bounding box center [929, 405] width 10 height 10
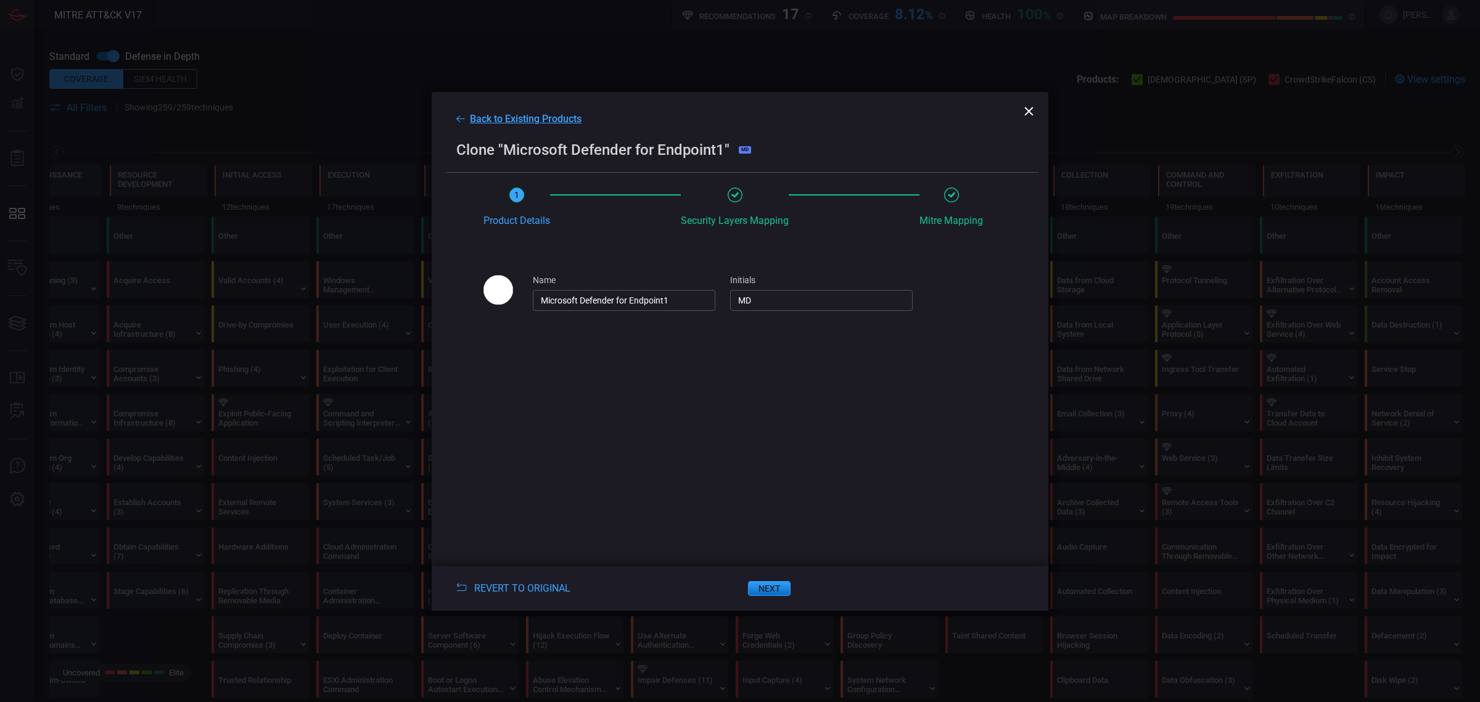
drag, startPoint x: 1025, startPoint y: 107, endPoint x: 694, endPoint y: 37, distance: 338.4
click at [694, 37] on div "Back to Existing Products Clone "Microsoft Defender for Endpoint1" MD 1 Product…" at bounding box center [740, 351] width 1480 height 702
click at [458, 117] on rect at bounding box center [458, 117] width 4 height 4
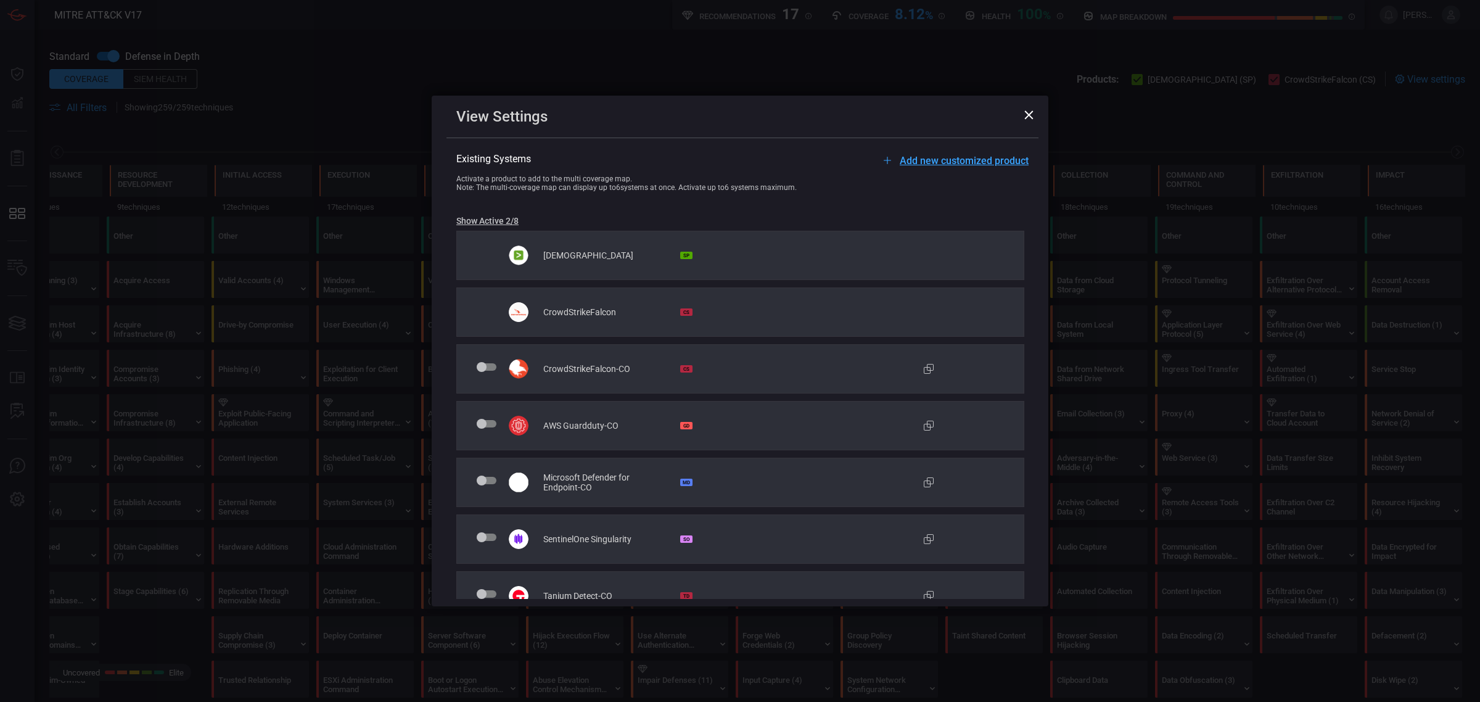
click at [928, 370] on icon at bounding box center [928, 368] width 15 height 15
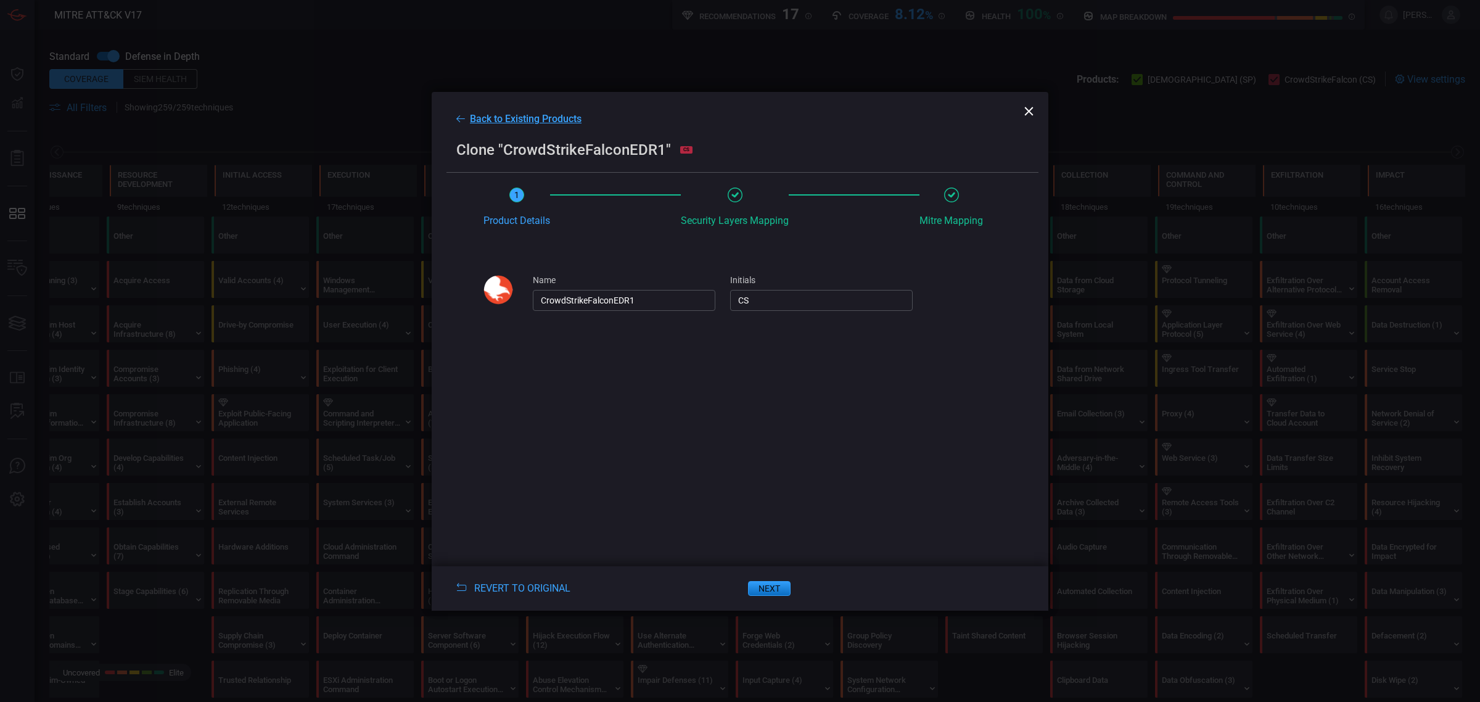
click at [1028, 112] on icon at bounding box center [1029, 111] width 9 height 9
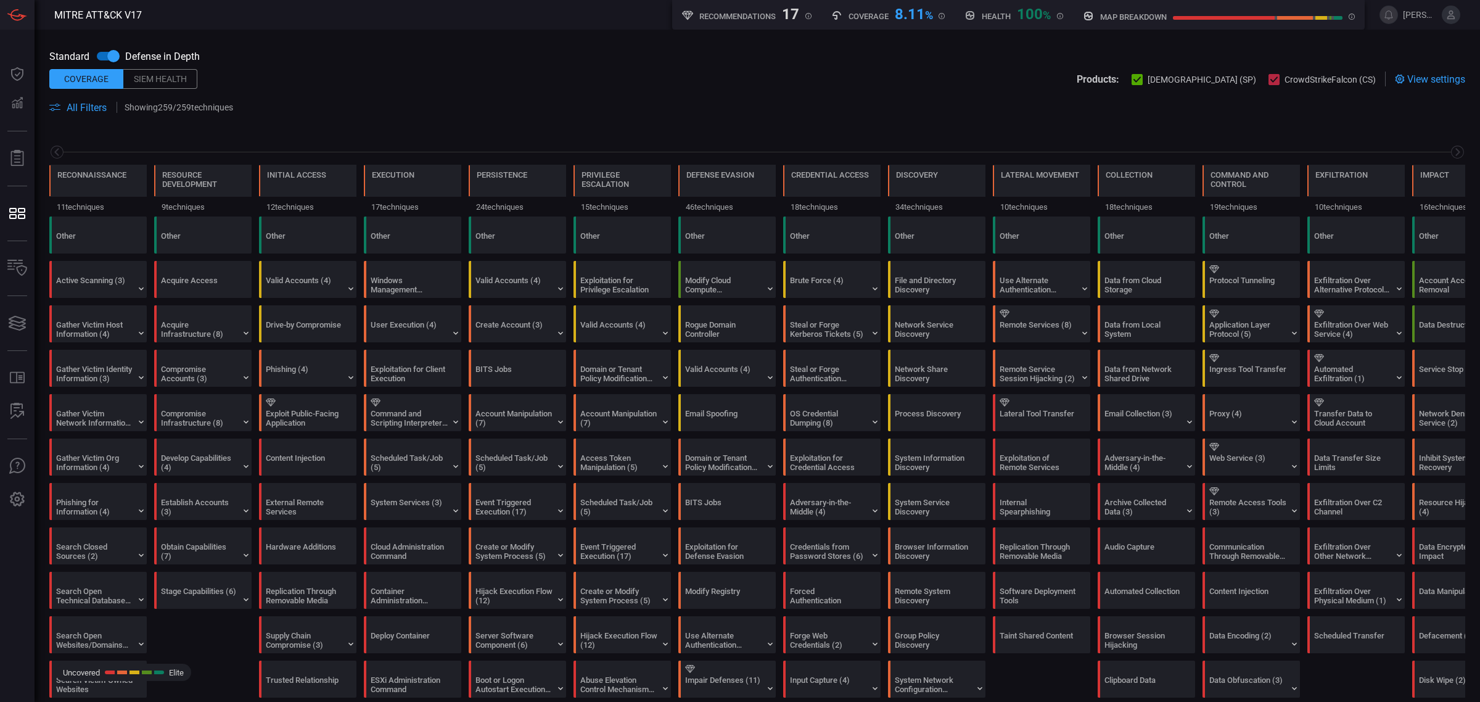
scroll to position [0, 59]
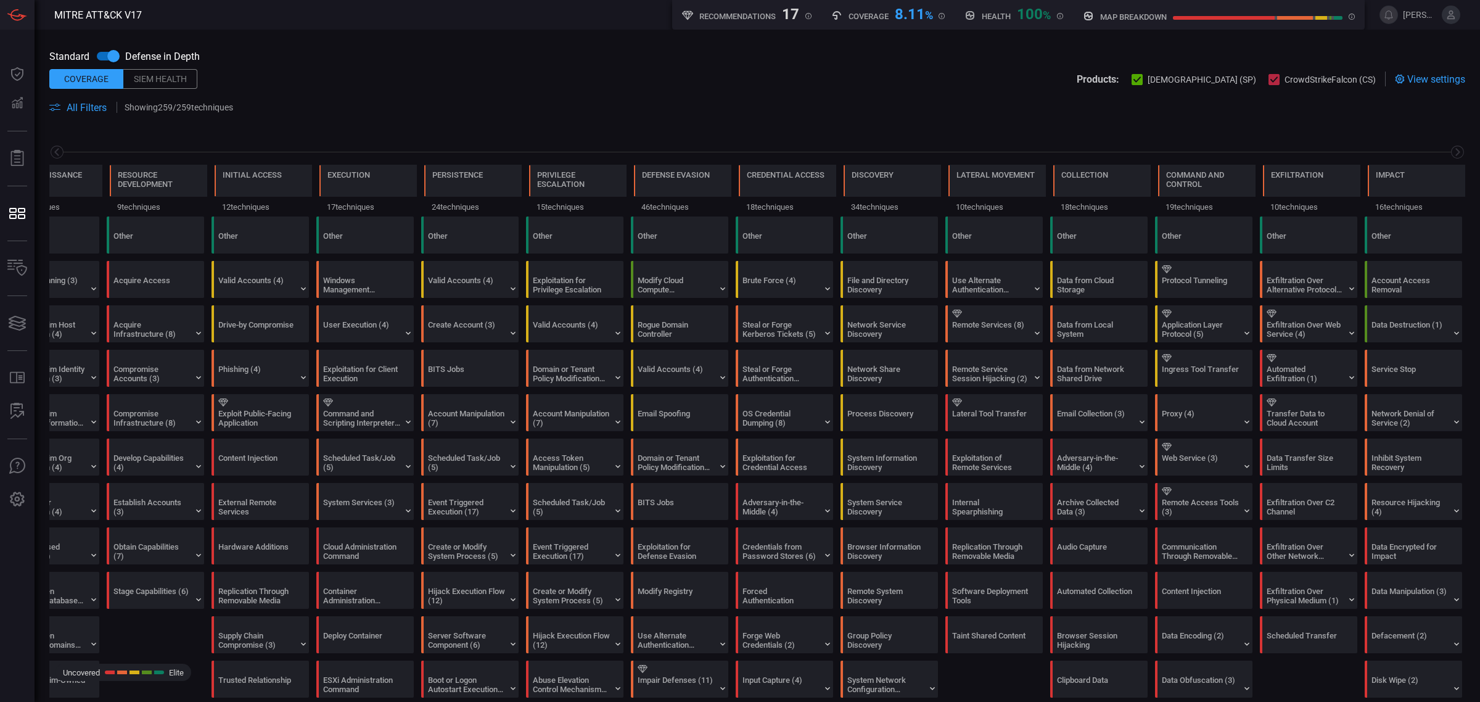
click at [152, 72] on div "Siem Health" at bounding box center [160, 79] width 74 height 20
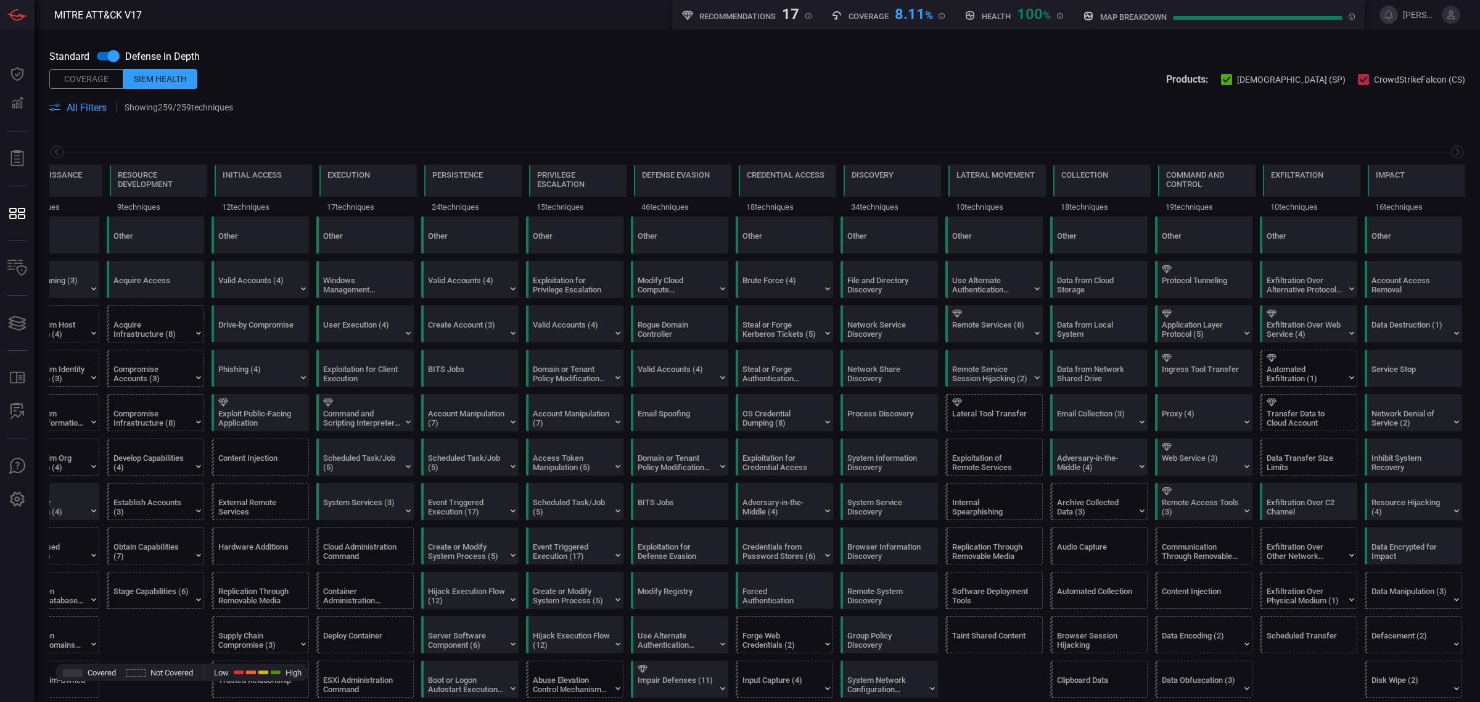
click at [75, 77] on div "Coverage" at bounding box center [86, 79] width 74 height 20
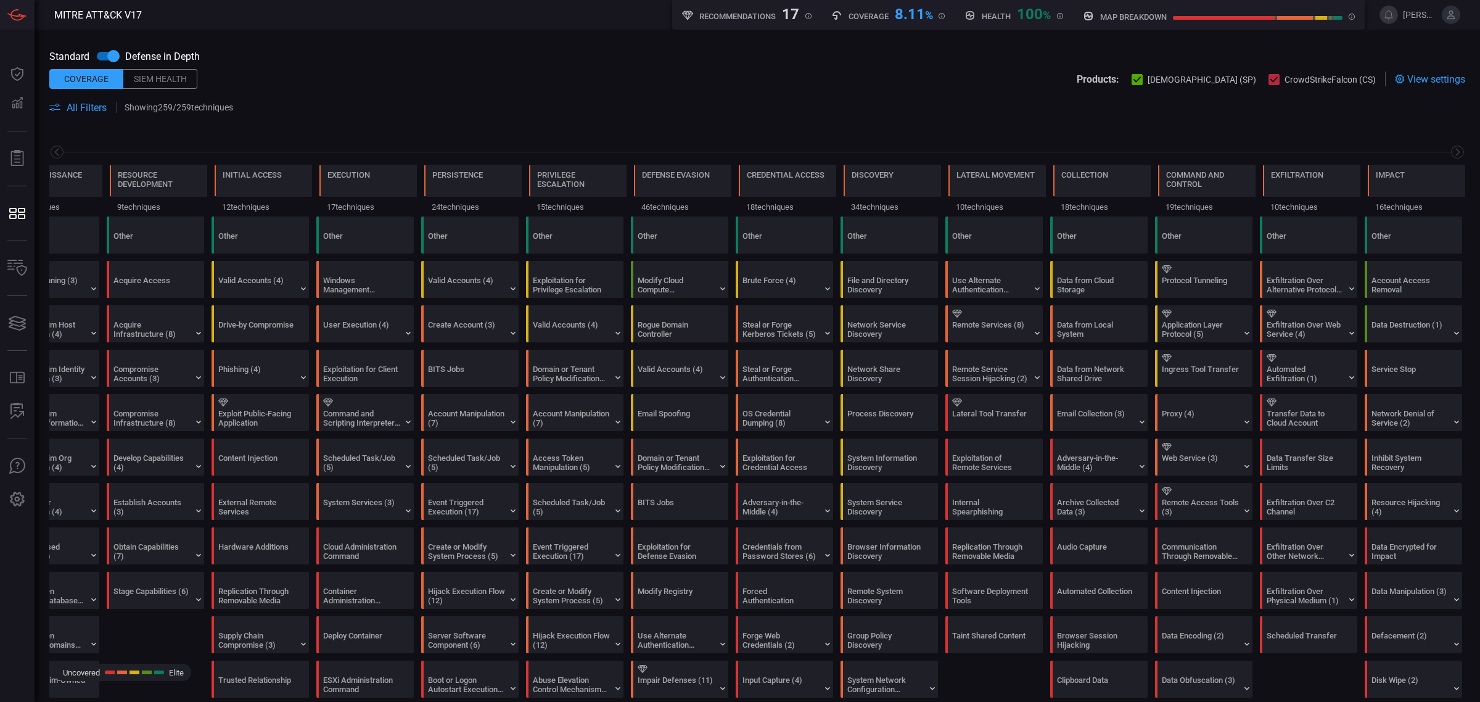
click at [164, 80] on div "Siem Health" at bounding box center [160, 79] width 74 height 20
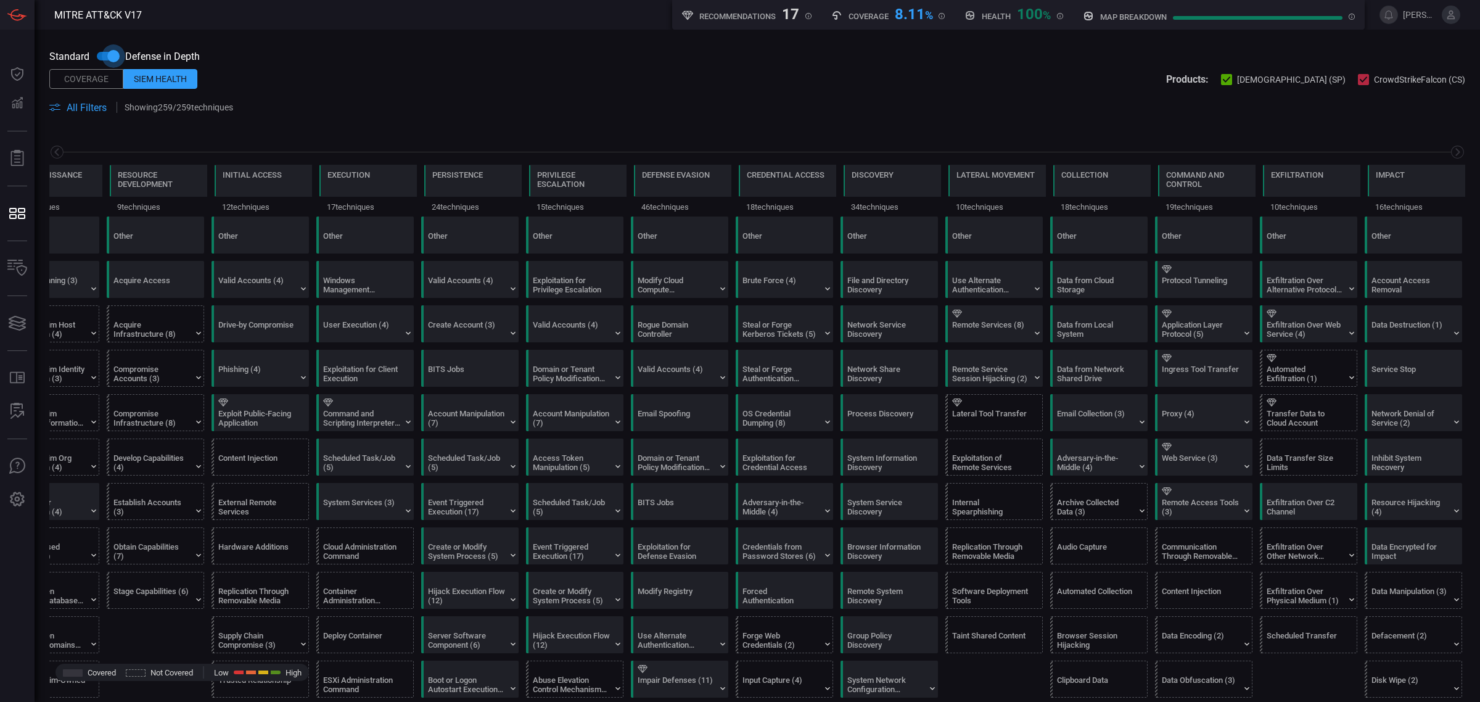
click at [110, 53] on input "checkbox" at bounding box center [113, 55] width 70 height 23
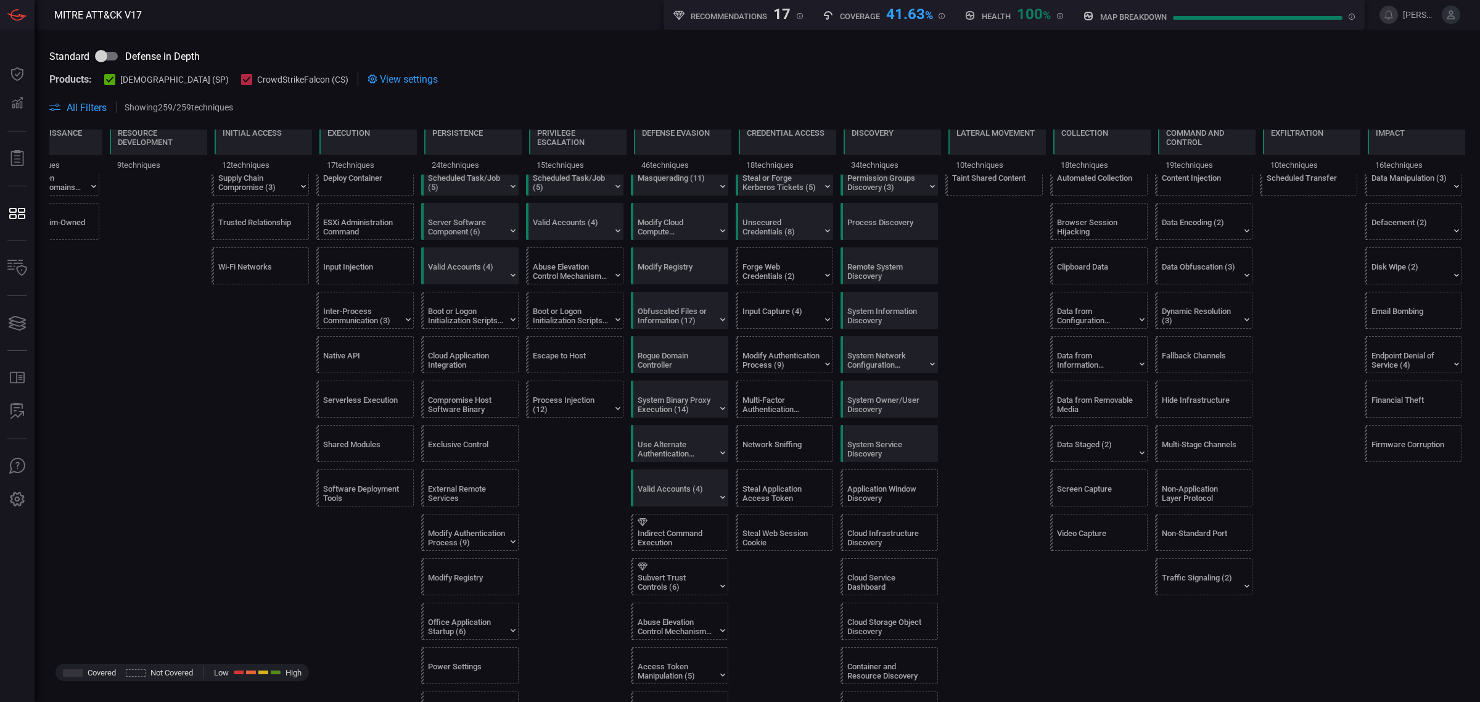
scroll to position [0, 0]
